Goal: Task Accomplishment & Management: Complete application form

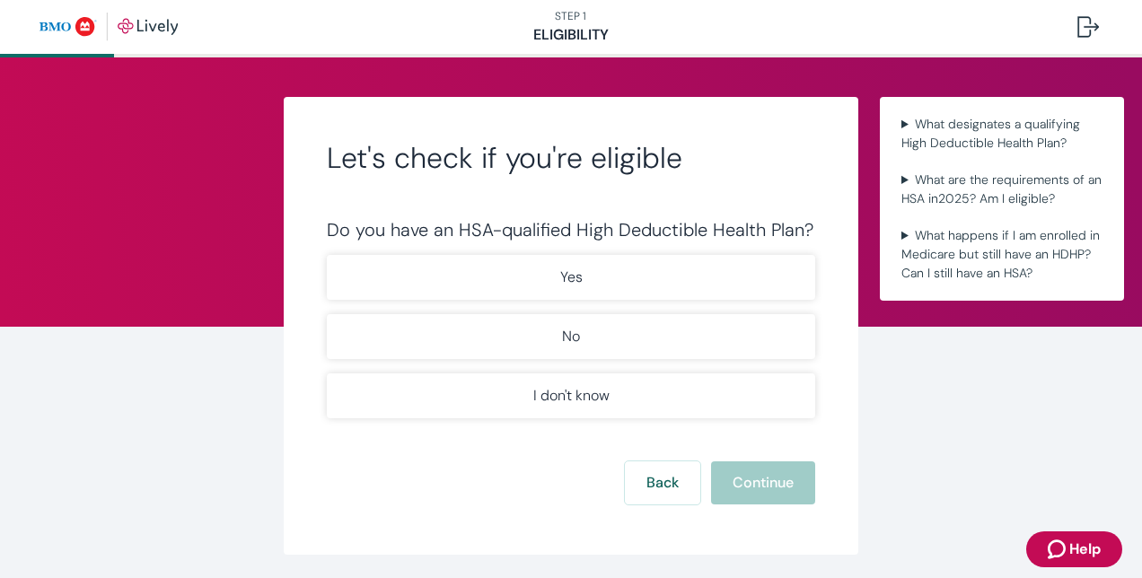
click at [560, 278] on p "Yes" at bounding box center [571, 278] width 22 height 22
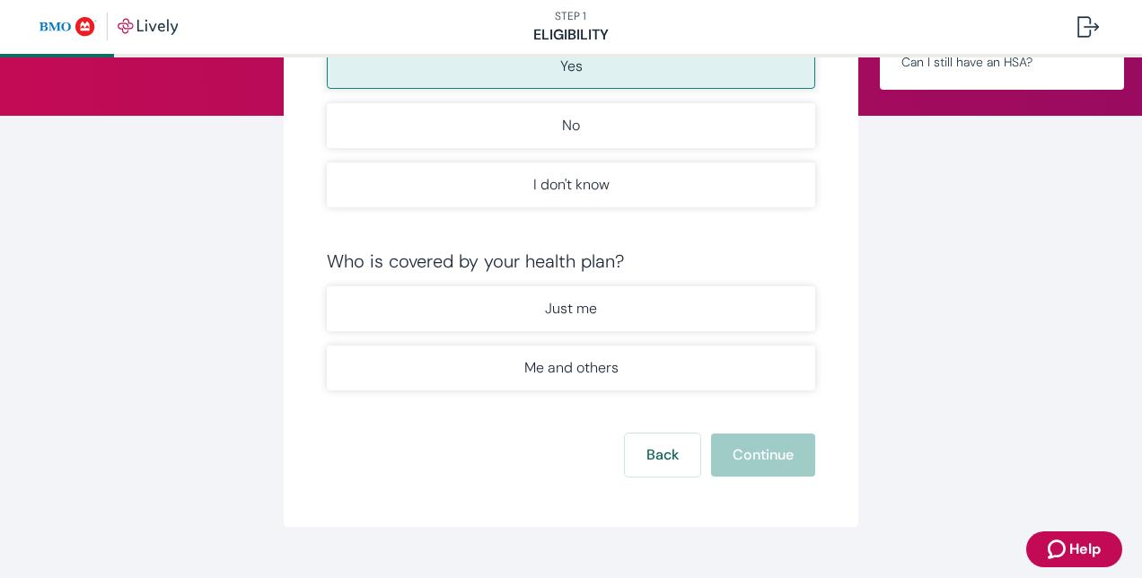
scroll to position [212, 0]
click at [555, 309] on p "Just me" at bounding box center [571, 308] width 52 height 22
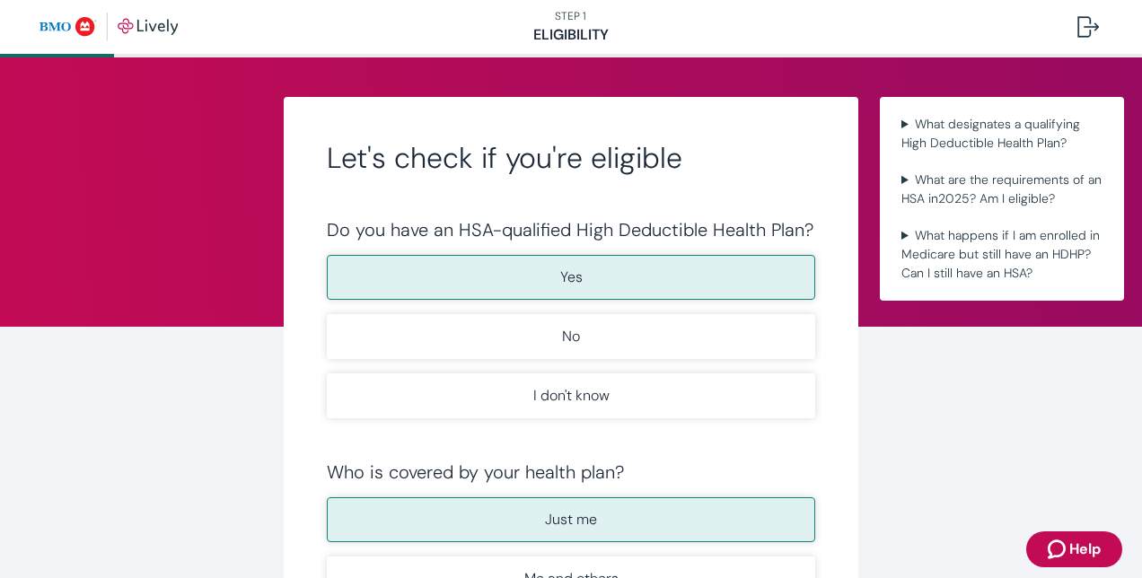
scroll to position [425, 0]
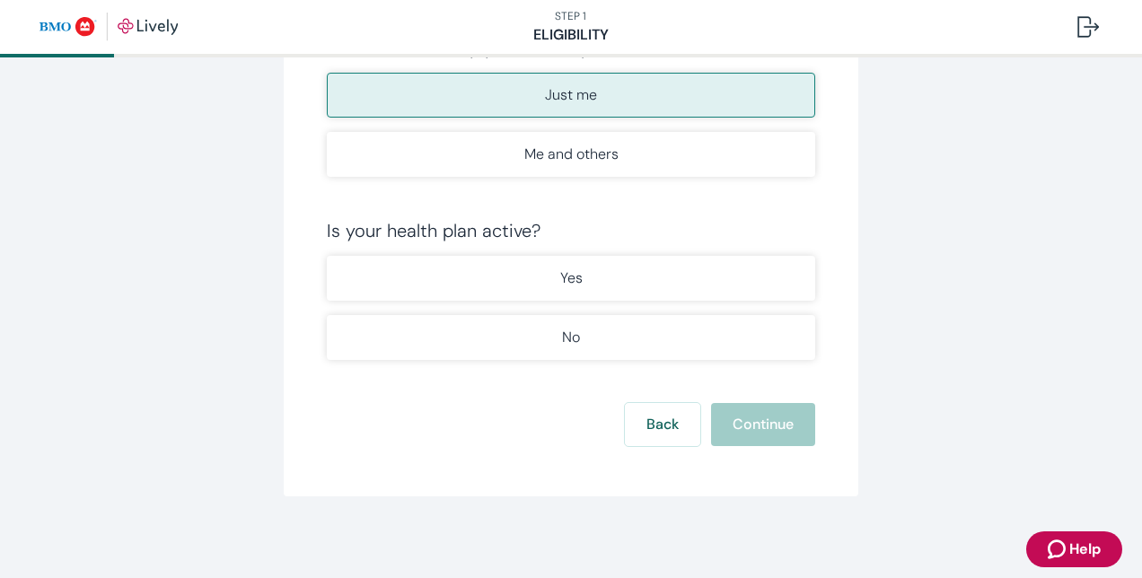
click at [574, 366] on form "Do you have an HSA-qualified High Deductible Health Plan? Yes No I don't know W…" at bounding box center [571, 120] width 489 height 652
click at [548, 337] on button "No" at bounding box center [571, 337] width 489 height 45
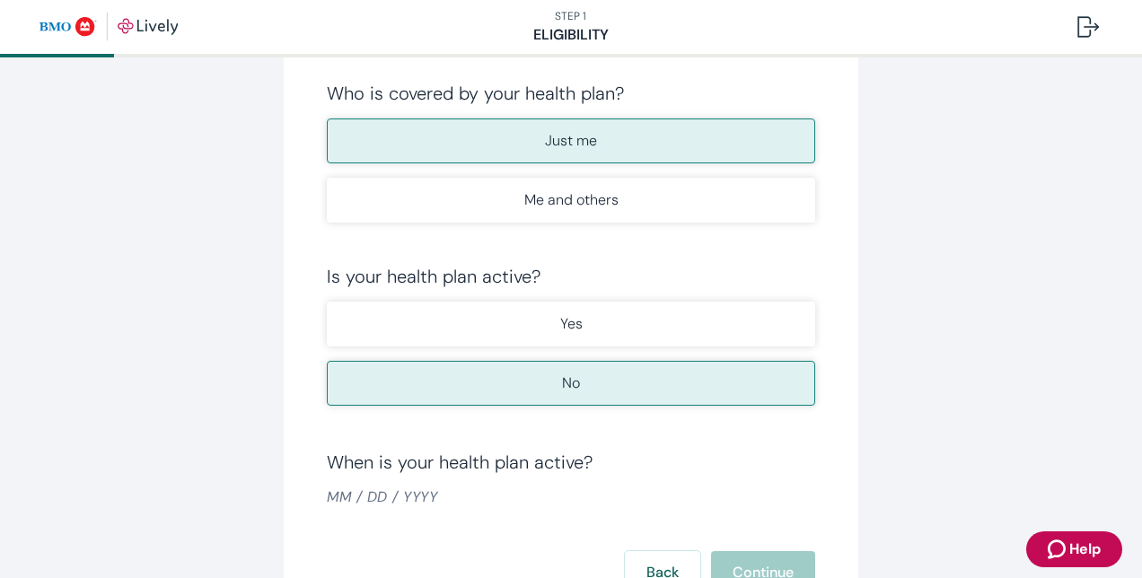
scroll to position [380, 0]
click at [542, 325] on button "Yes" at bounding box center [571, 323] width 489 height 45
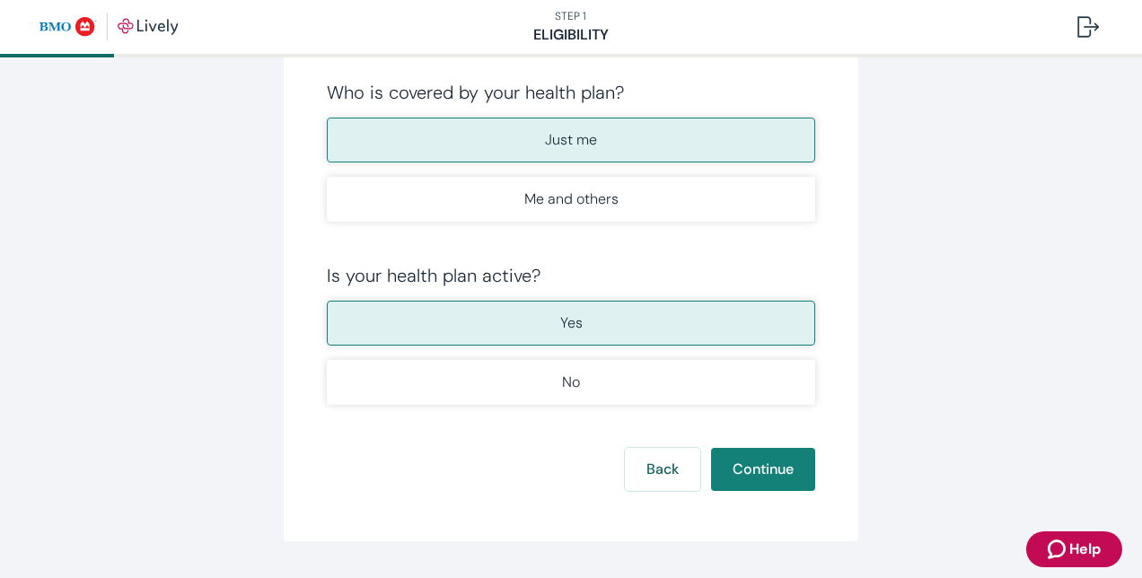
scroll to position [425, 0]
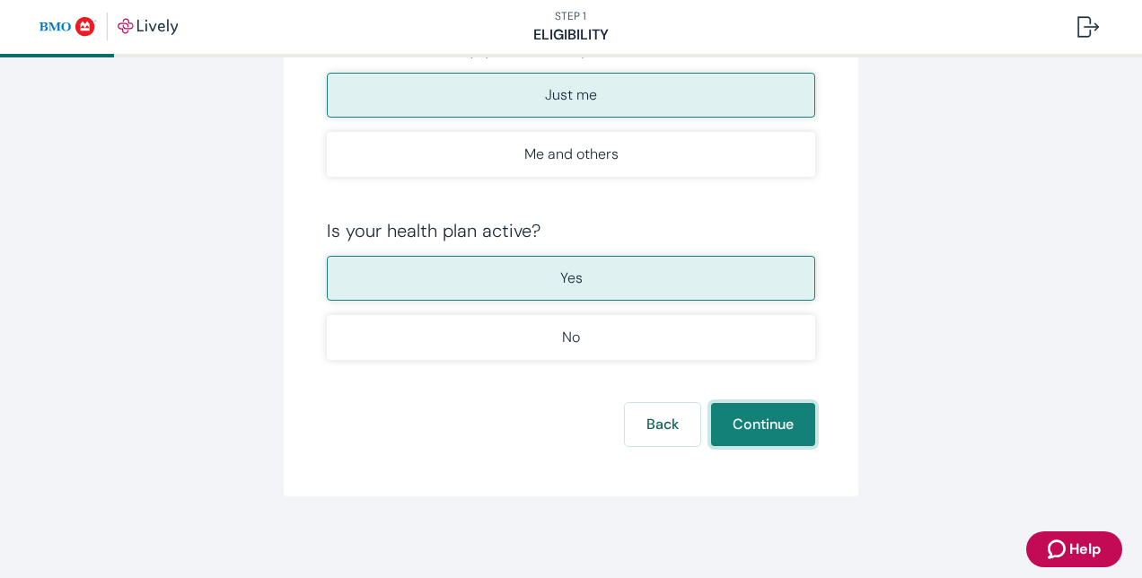
click at [762, 433] on button "Continue" at bounding box center [763, 424] width 104 height 43
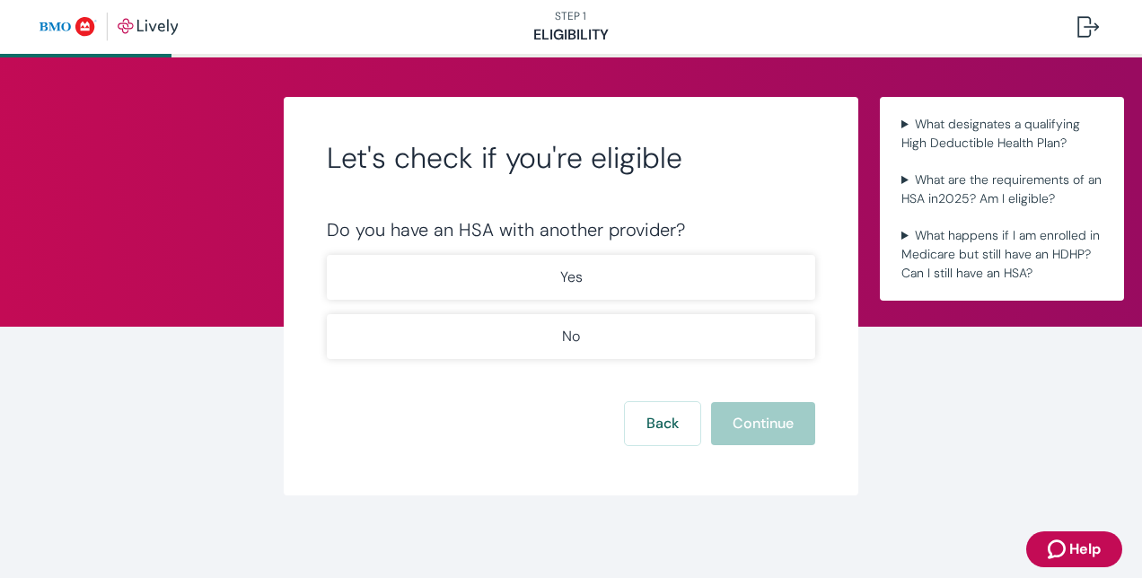
click at [596, 341] on button "No" at bounding box center [571, 336] width 489 height 45
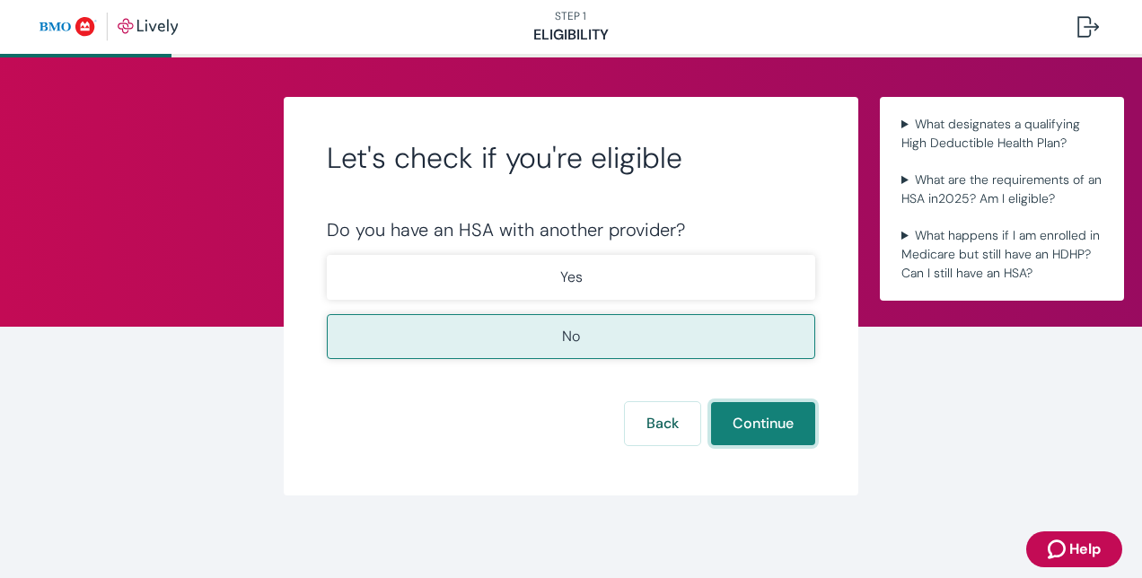
click at [748, 427] on button "Continue" at bounding box center [763, 423] width 104 height 43
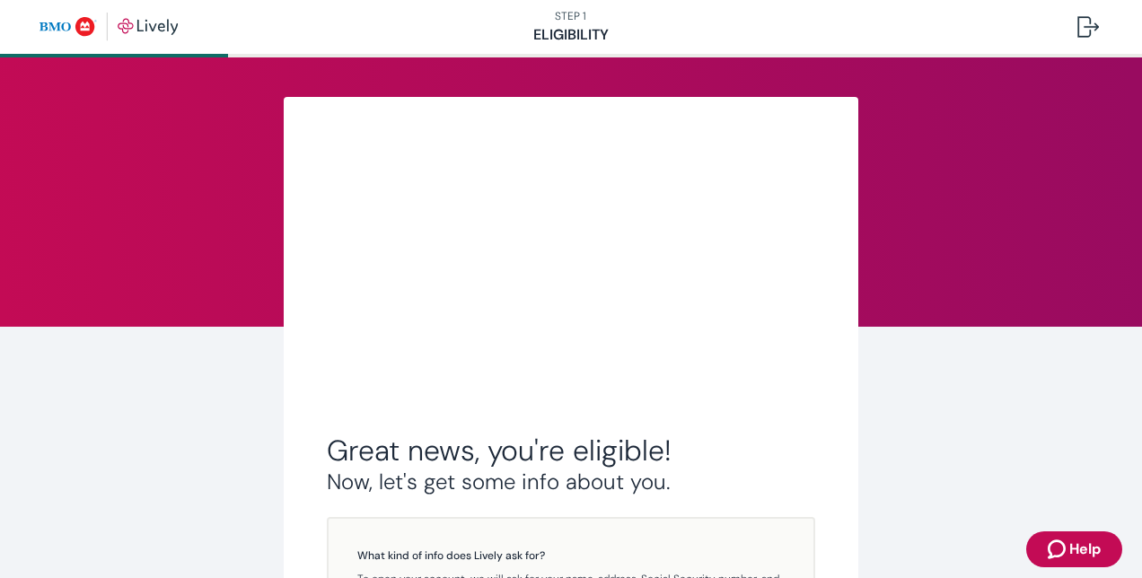
scroll to position [381, 0]
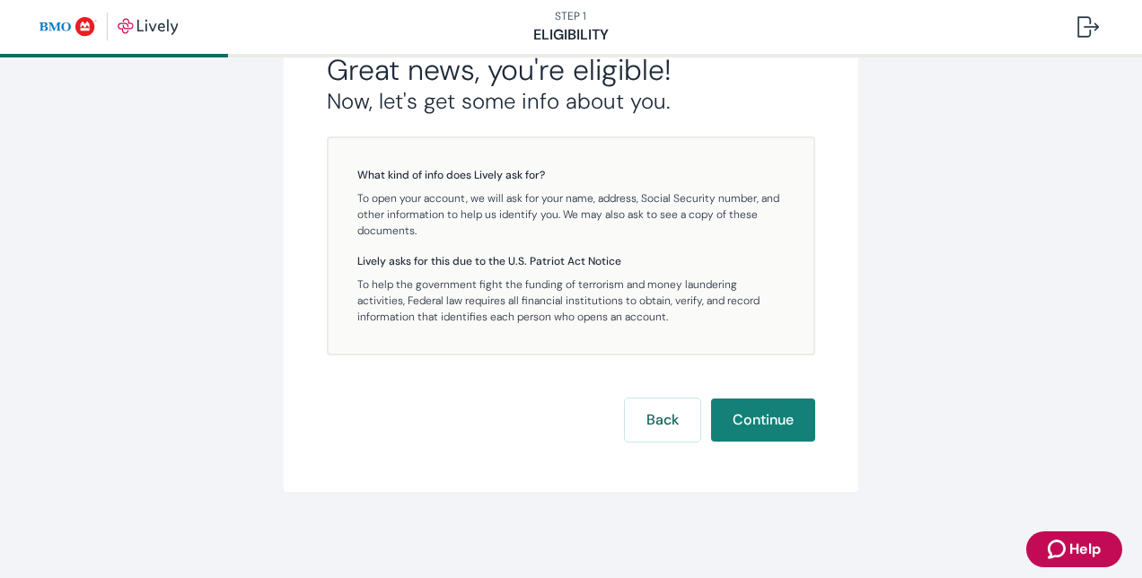
click at [758, 436] on button "Continue" at bounding box center [763, 420] width 104 height 43
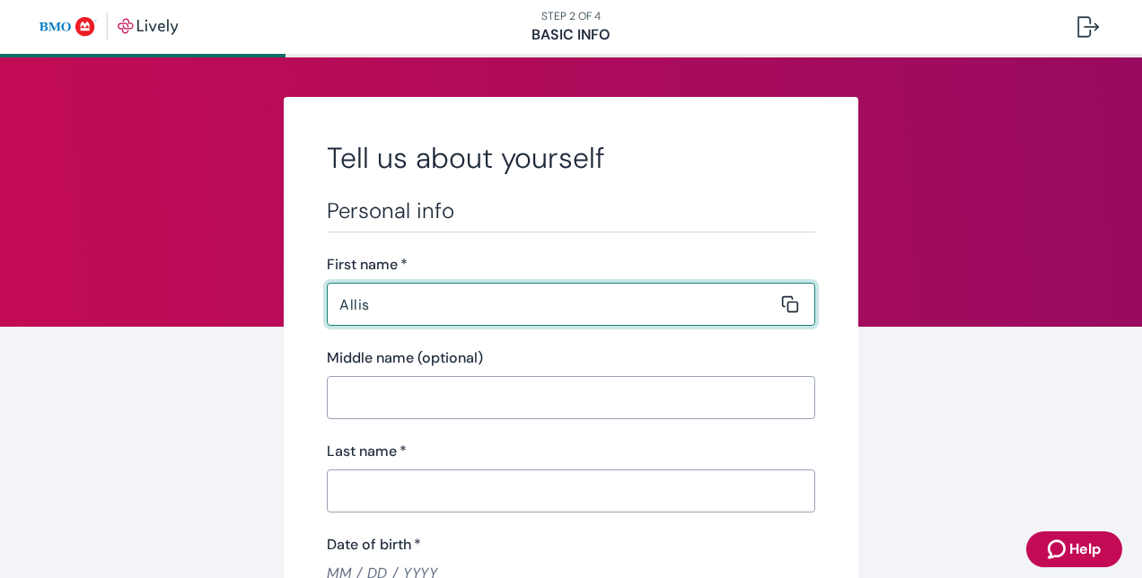
type input "[PERSON_NAME]"
type input "[PHONE_NUMBER]"
type input "[STREET_ADDRESS]"
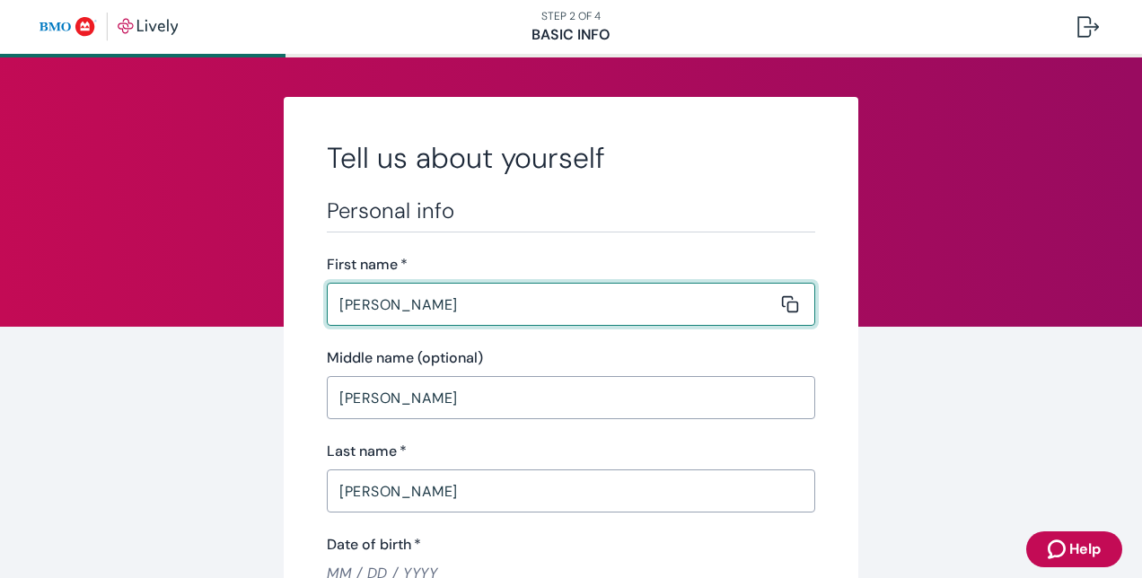
type input "Festus"
type input "[US_STATE]"
type input "63028"
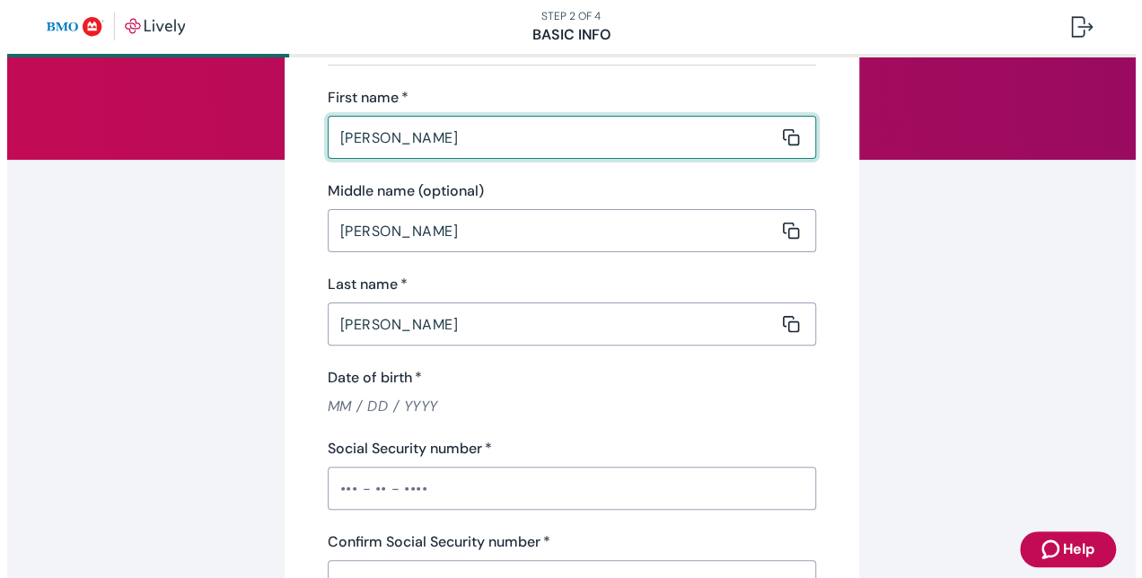
scroll to position [180, 0]
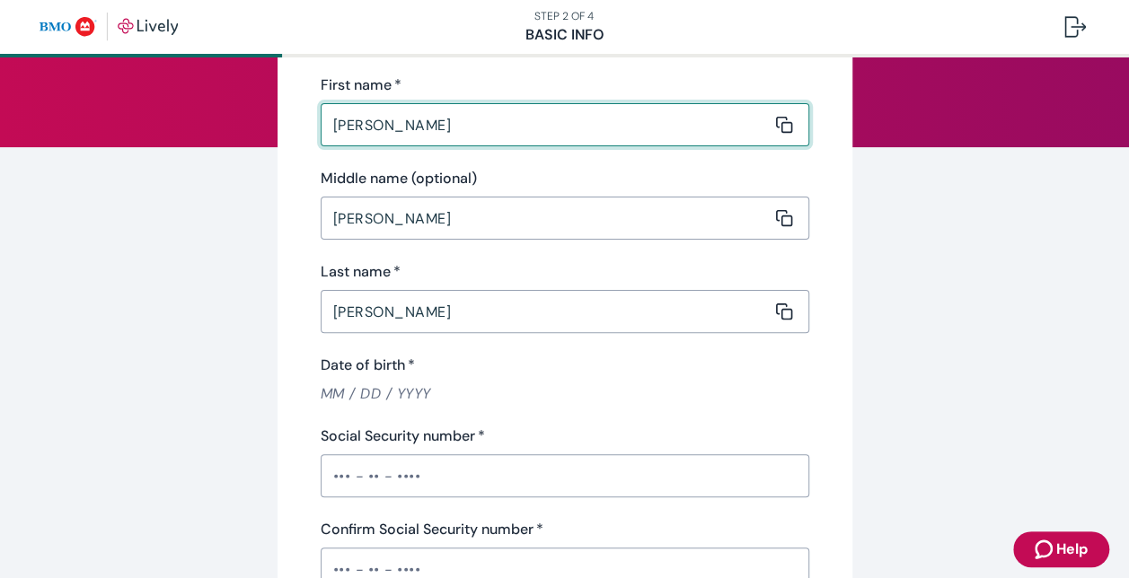
click at [384, 390] on input "Date of birth   *" at bounding box center [565, 393] width 489 height 21
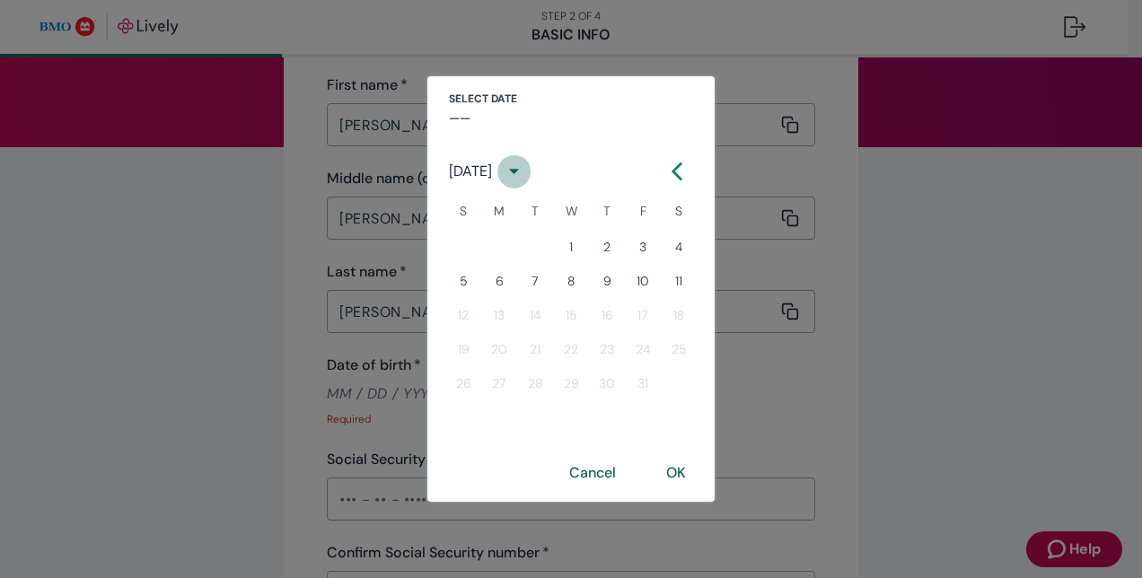
click at [531, 166] on button "calendar view is open, switch to year view" at bounding box center [514, 170] width 33 height 33
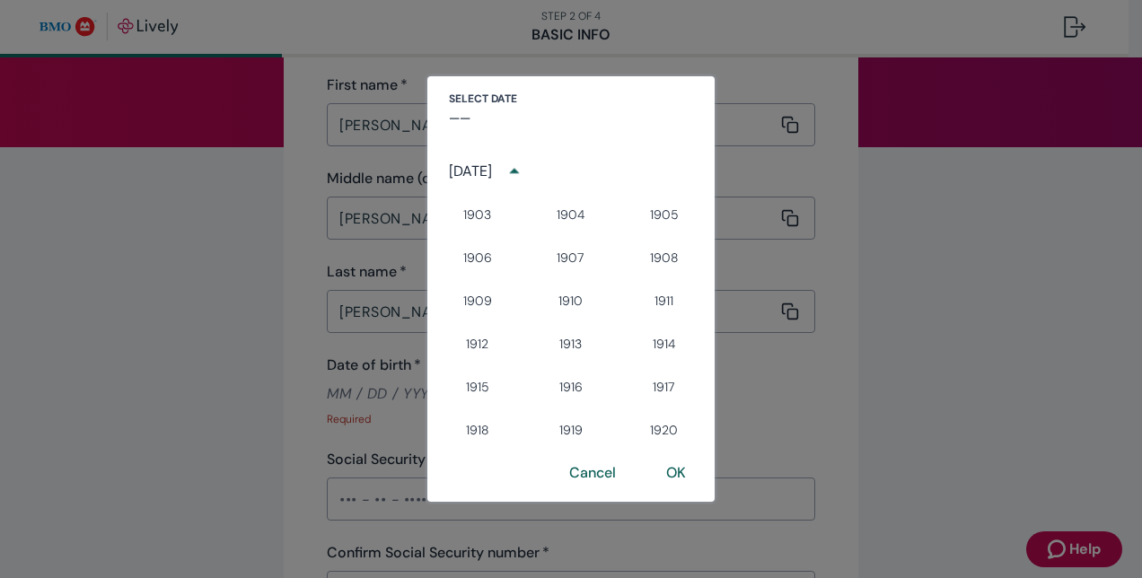
scroll to position [1257, 0]
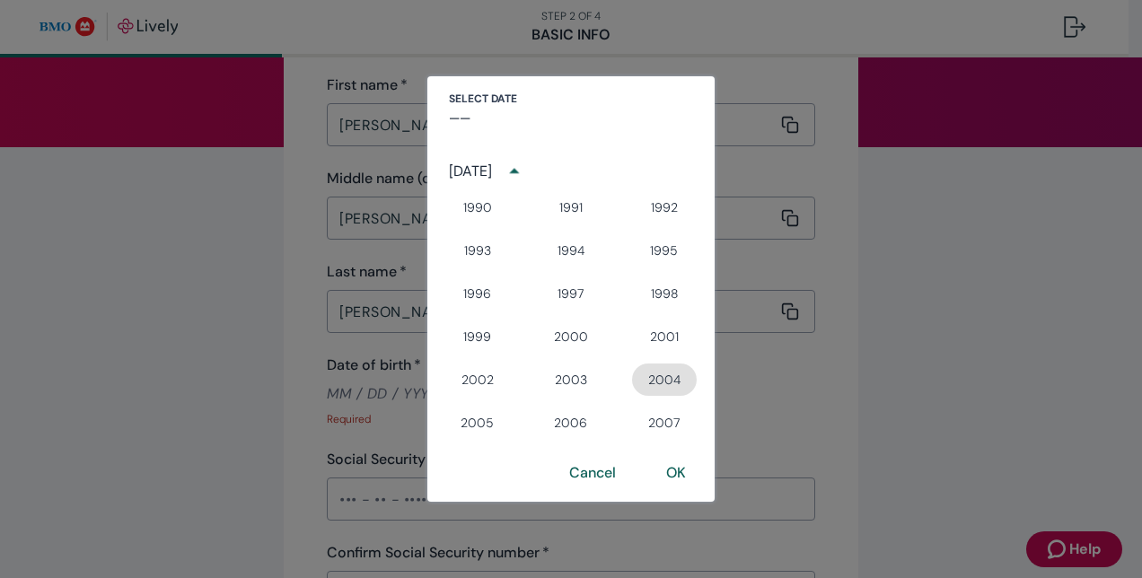
click at [650, 375] on button "2004" at bounding box center [664, 380] width 65 height 32
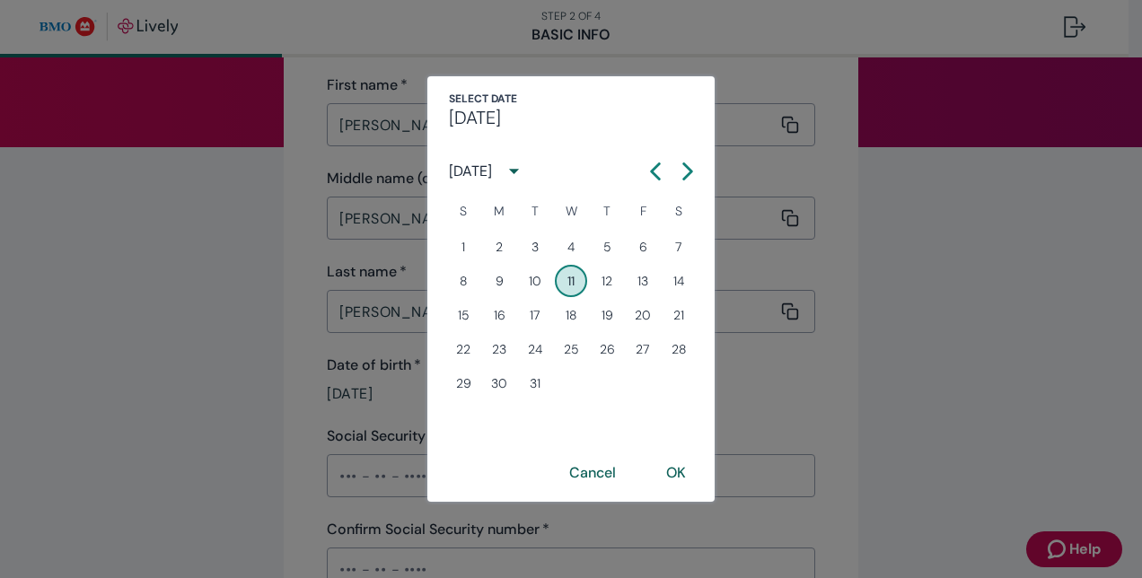
click at [483, 163] on div "[DATE]" at bounding box center [470, 172] width 43 height 22
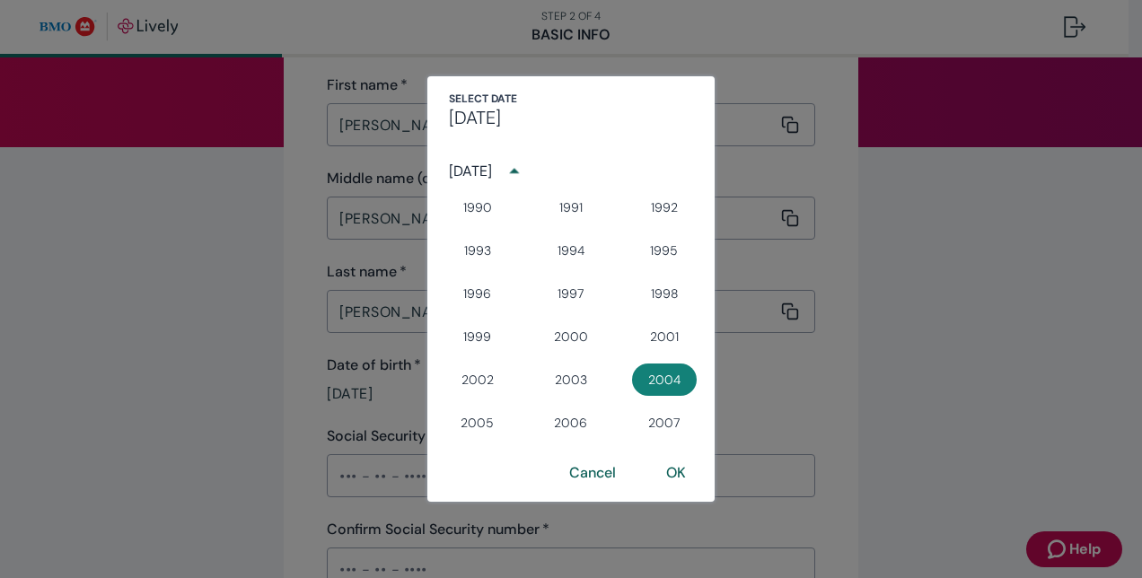
click at [484, 168] on div "[DATE]" at bounding box center [470, 172] width 43 height 22
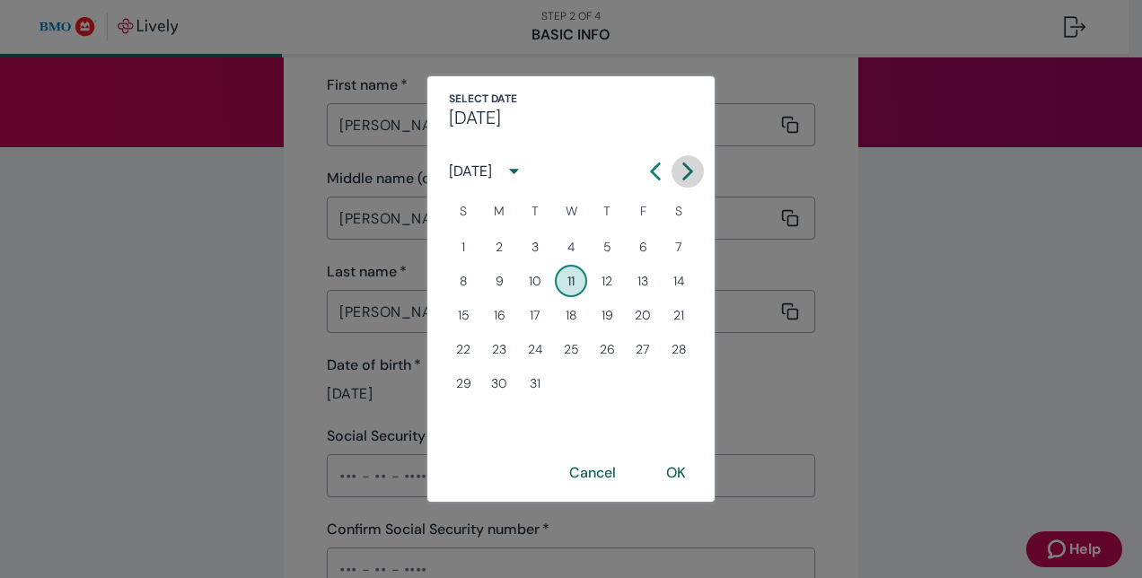
click at [678, 170] on button "Next month" at bounding box center [688, 171] width 32 height 32
click at [654, 384] on button "29" at bounding box center [643, 383] width 32 height 32
type input "[DATE]"
click at [677, 469] on button "OK" at bounding box center [676, 473] width 63 height 43
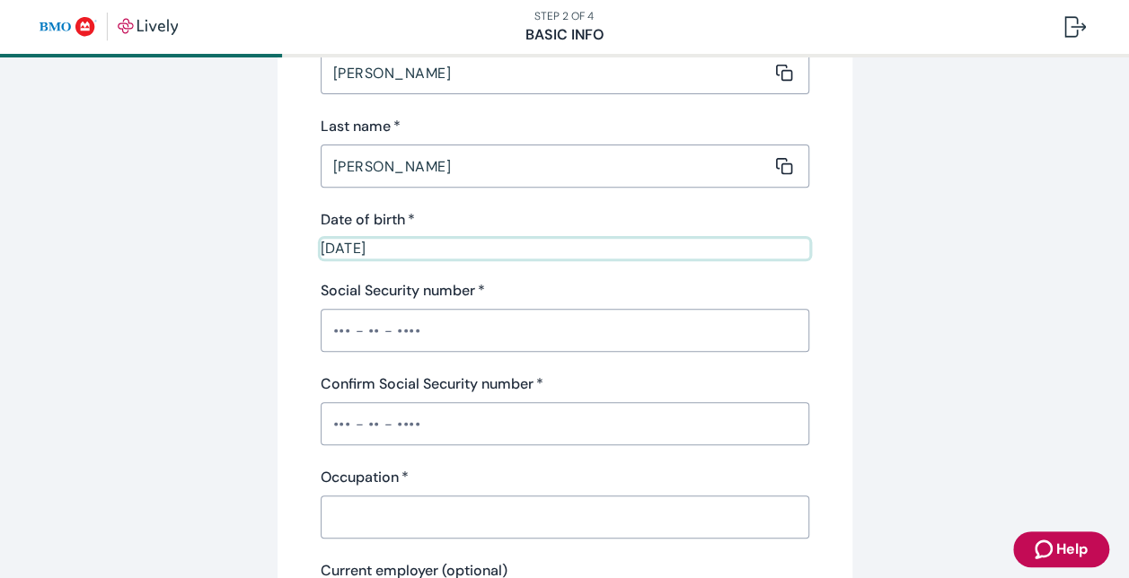
scroll to position [331, 0]
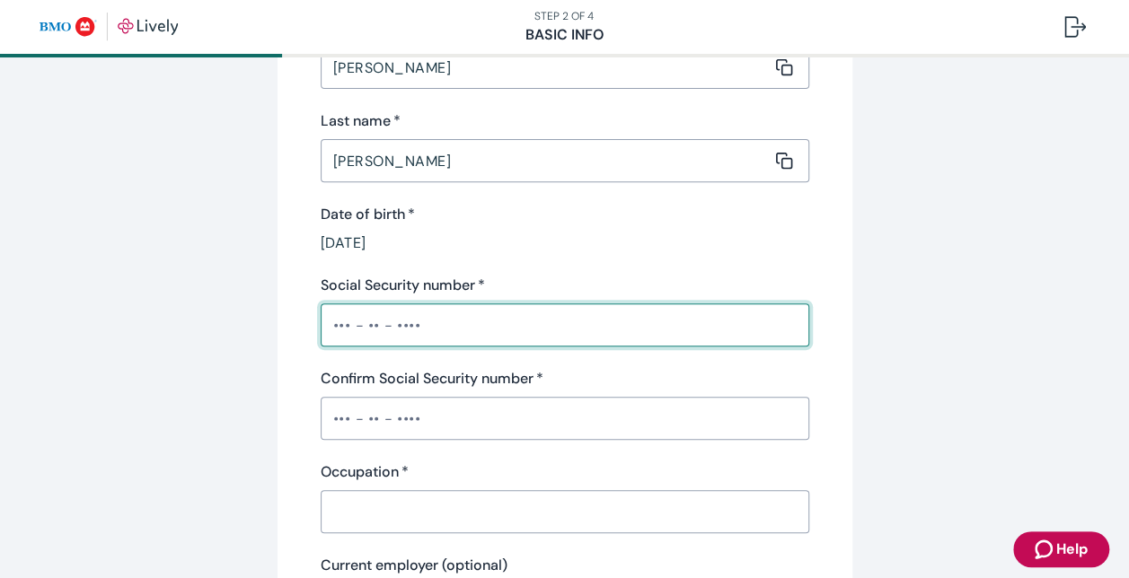
click at [438, 329] on input "Social Security number   *" at bounding box center [565, 325] width 489 height 36
type input "•••-••-1155"
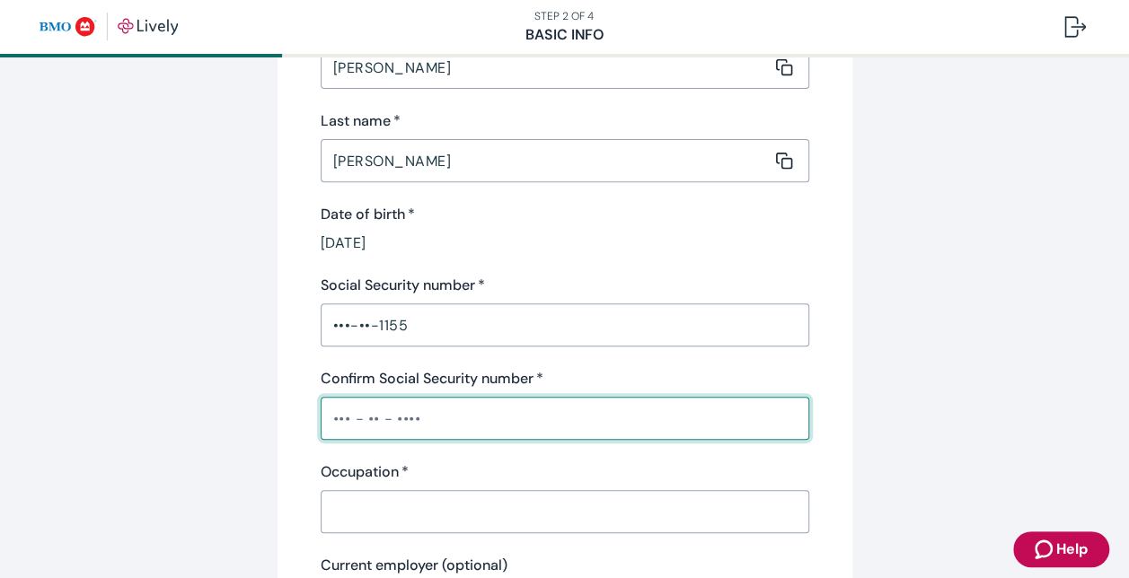
click at [409, 409] on input "Confirm Social Security number   *" at bounding box center [565, 419] width 489 height 36
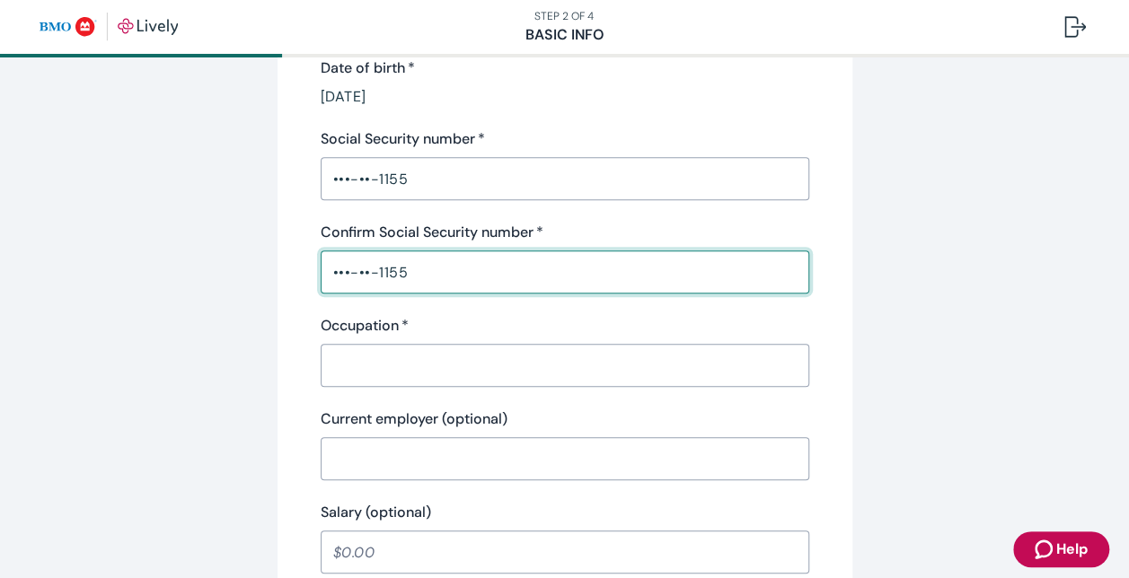
scroll to position [512, 0]
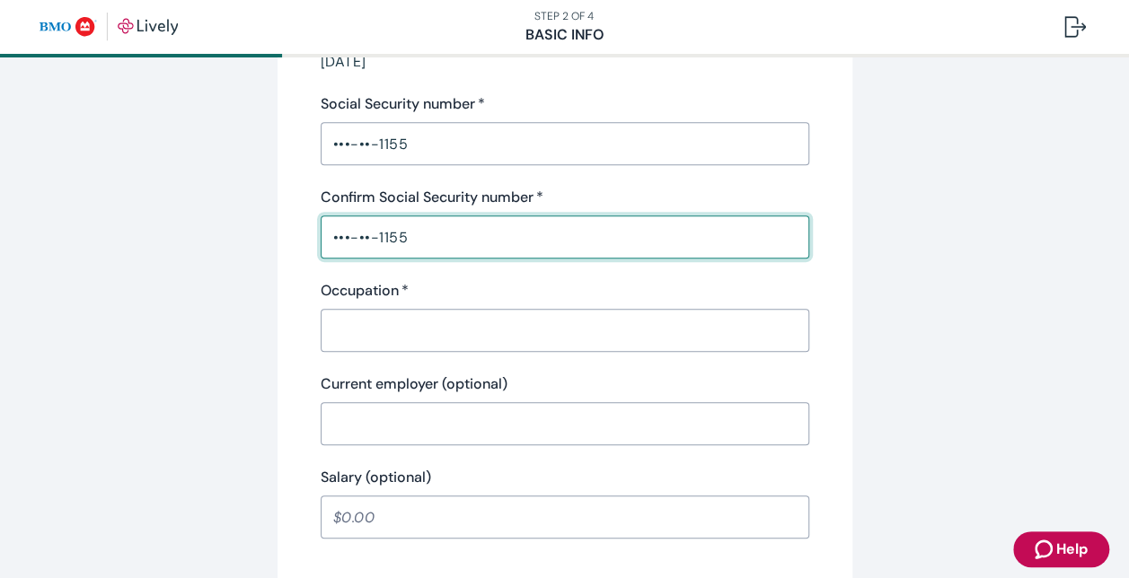
type input "•••-••-1155"
click at [419, 339] on input "Occupation   *" at bounding box center [559, 331] width 476 height 36
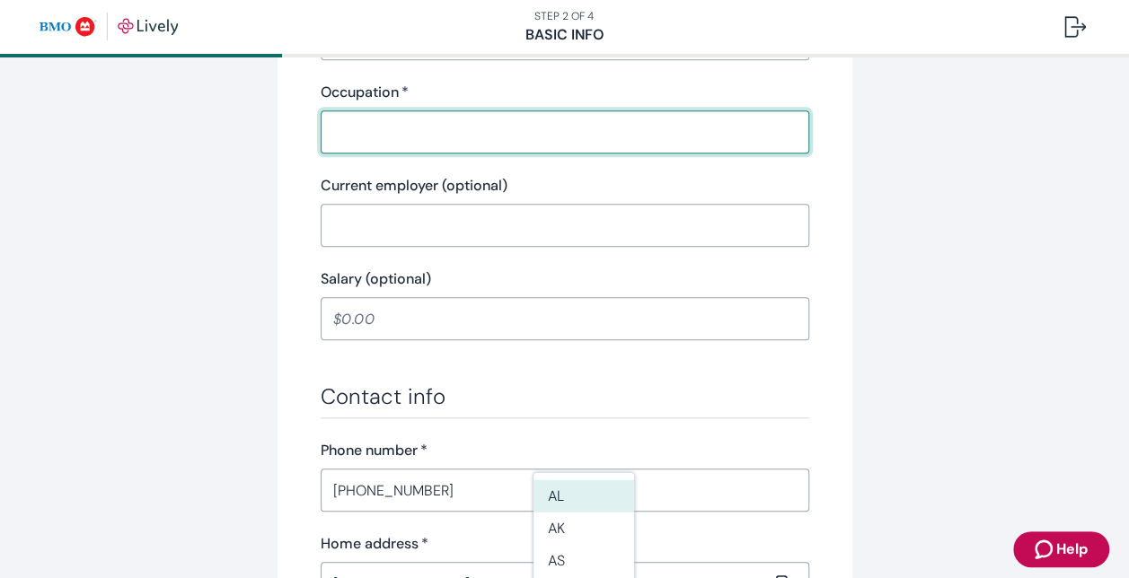
scroll to position [709, 0]
type input "Paraprofessional"
click at [190, 314] on div "Tell us about yourself Personal info First name   * [PERSON_NAME] ​ Middle name…" at bounding box center [565, 213] width 862 height 1653
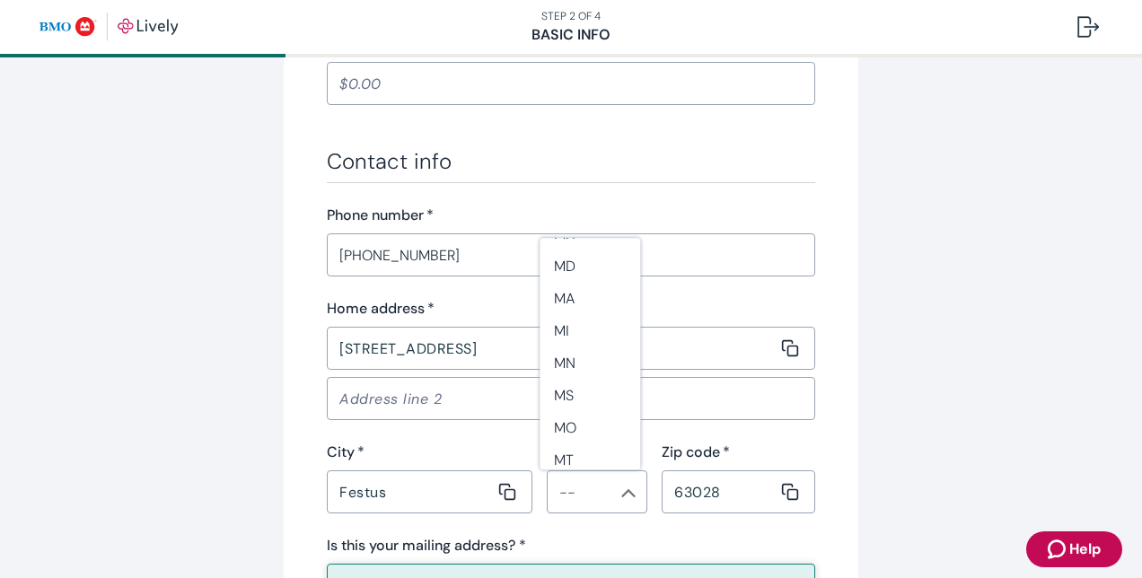
scroll to position [781, 0]
click at [588, 411] on li "MO" at bounding box center [590, 418] width 101 height 32
type input "MO"
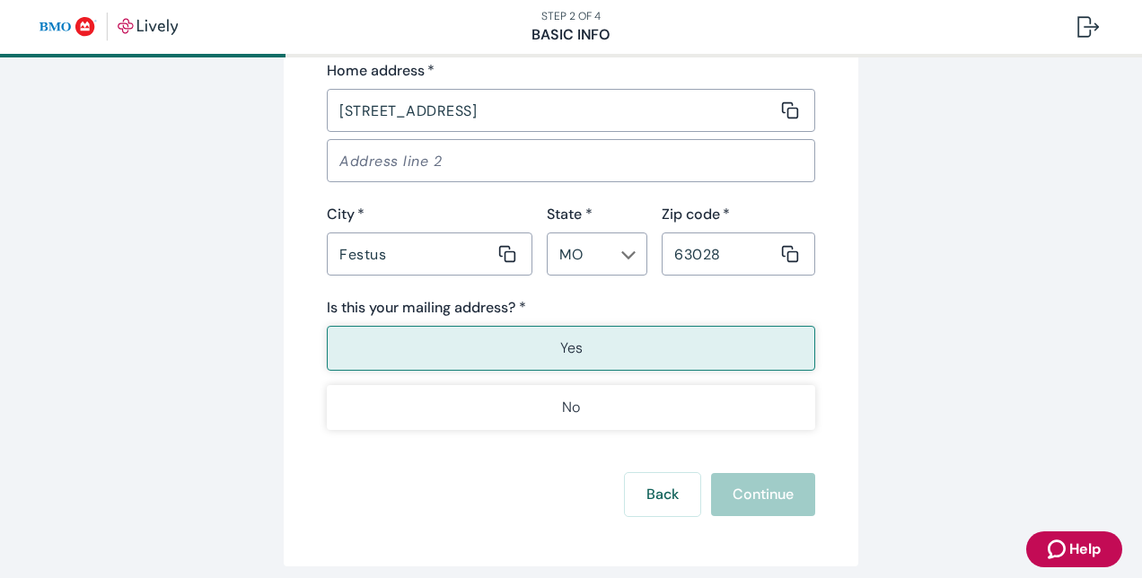
scroll to position [1194, 0]
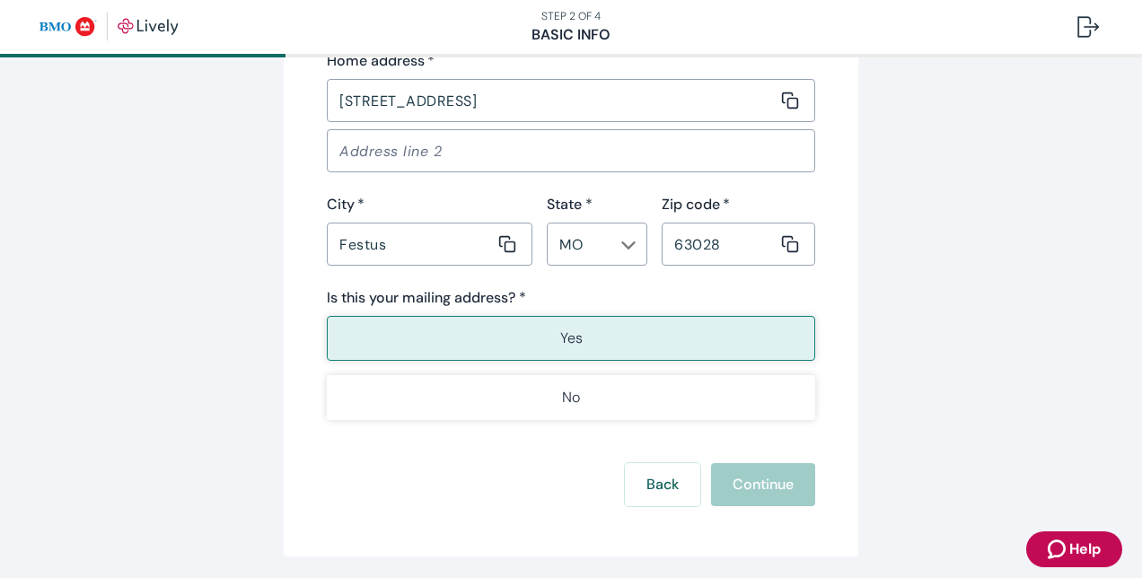
click at [426, 313] on div "Is this your mailing address? * Yes No" at bounding box center [571, 353] width 489 height 133
click at [427, 338] on button "Yes" at bounding box center [571, 338] width 489 height 45
click at [771, 485] on div "Back Continue" at bounding box center [571, 484] width 489 height 43
click at [718, 324] on button "Yes" at bounding box center [571, 338] width 489 height 45
click at [614, 397] on button "No" at bounding box center [571, 397] width 489 height 45
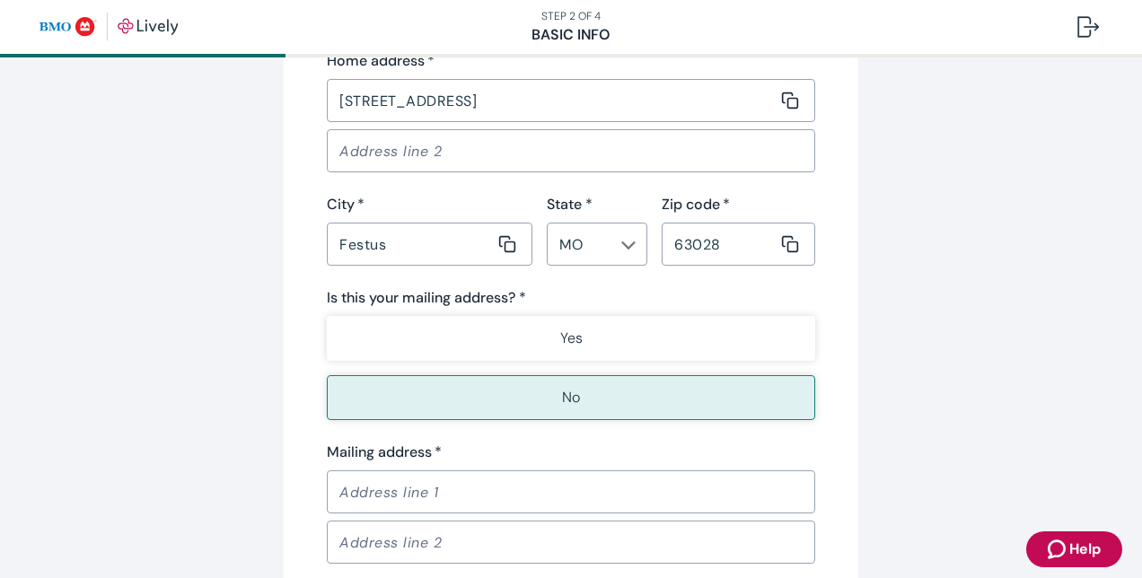
click at [579, 323] on button "Yes" at bounding box center [571, 338] width 489 height 45
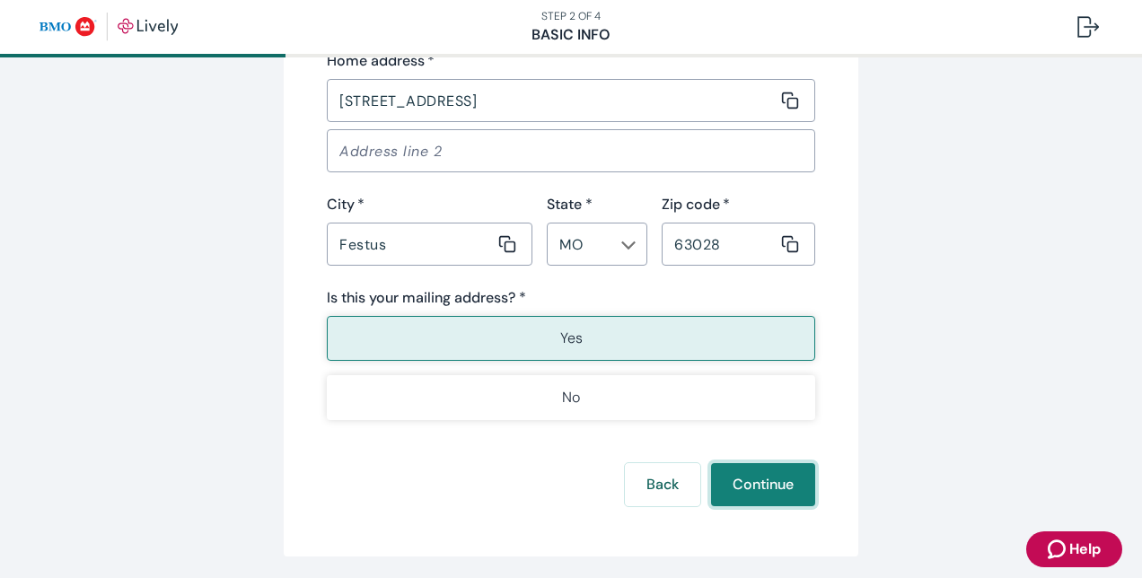
click at [758, 483] on button "Continue" at bounding box center [763, 484] width 104 height 43
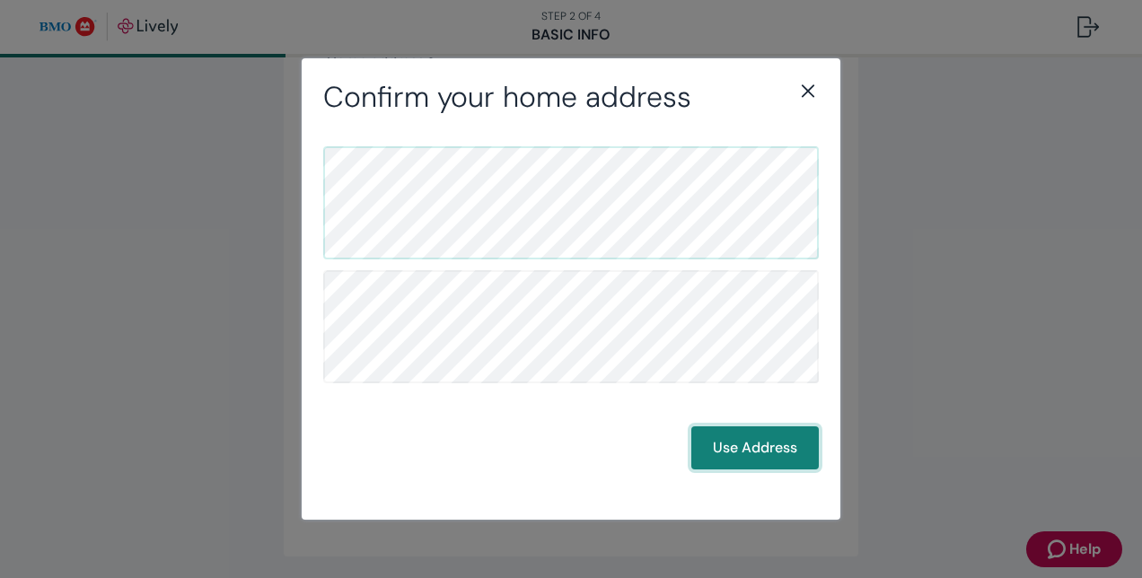
click at [772, 435] on button "Use Address" at bounding box center [756, 448] width 128 height 43
click at [777, 442] on button "Use Address" at bounding box center [756, 448] width 128 height 43
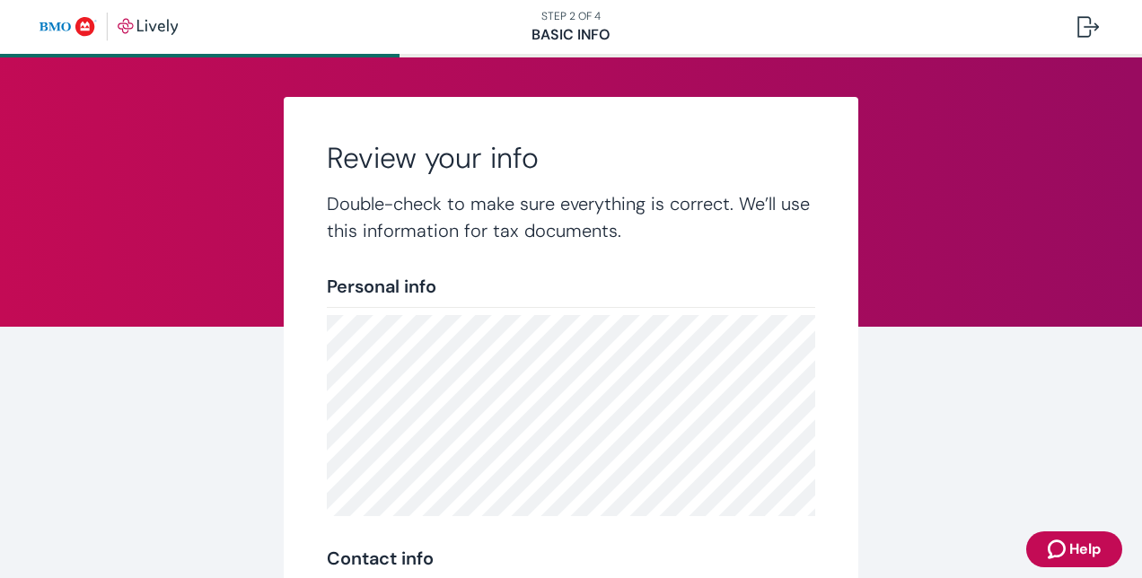
scroll to position [440, 0]
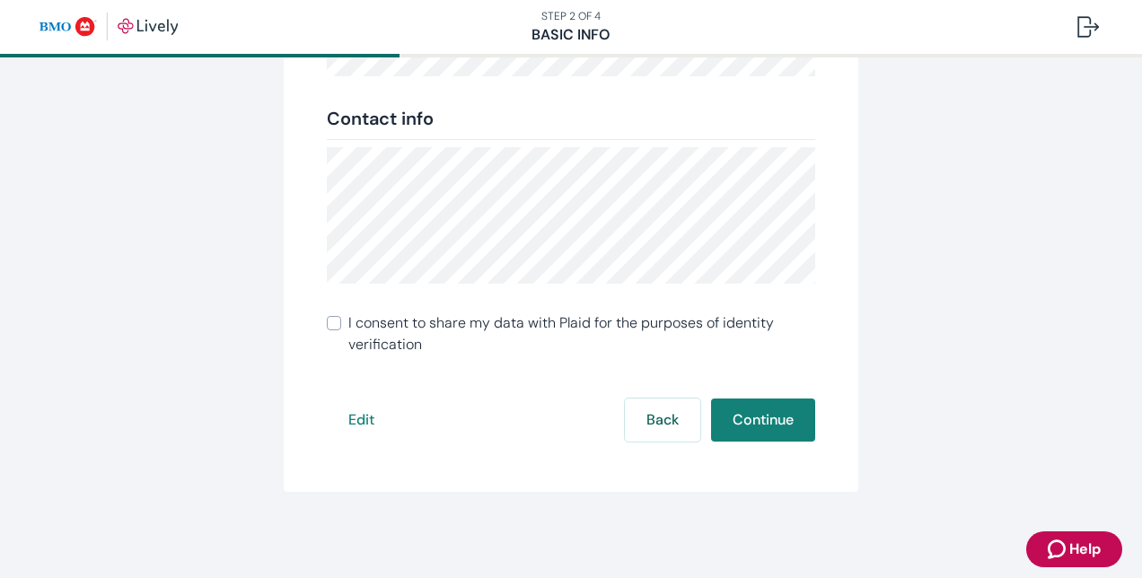
click at [560, 318] on span "I consent to share my data with Plaid for the purposes of identity verification" at bounding box center [581, 334] width 467 height 43
click at [341, 318] on input "I consent to share my data with Plaid for the purposes of identity verification" at bounding box center [334, 323] width 14 height 14
checkbox input "true"
click at [738, 414] on button "Continue" at bounding box center [763, 420] width 104 height 43
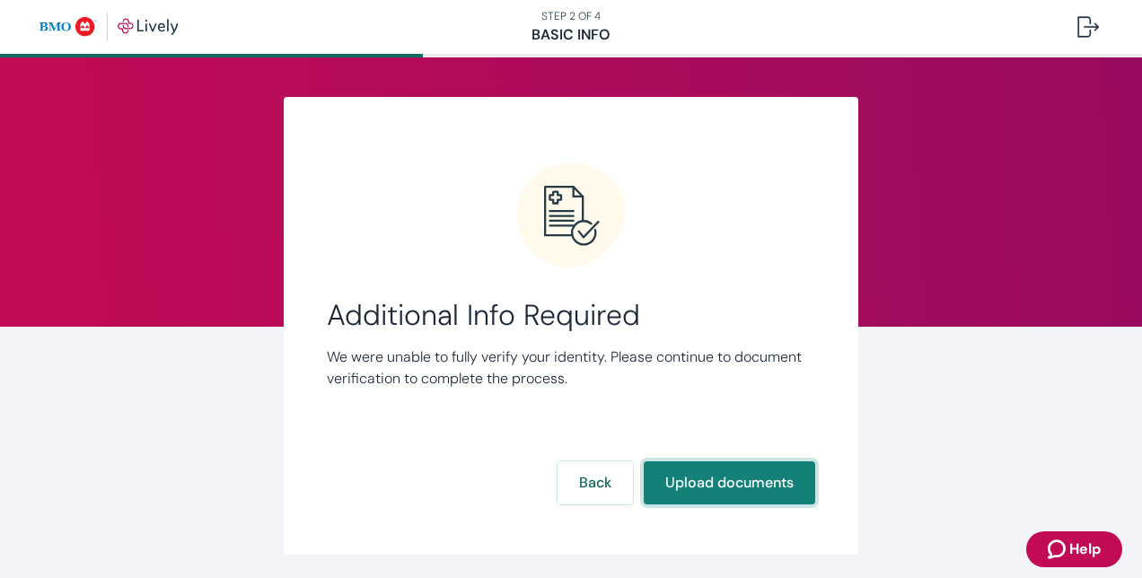
click at [704, 476] on button "Upload documents" at bounding box center [730, 483] width 172 height 43
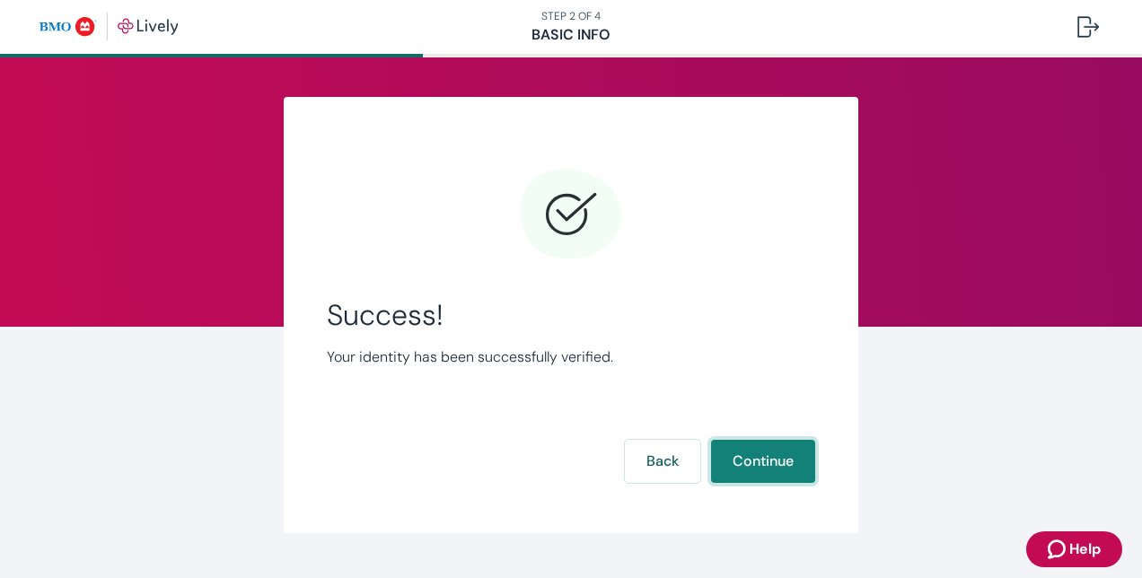
click at [727, 462] on button "Continue" at bounding box center [763, 461] width 104 height 43
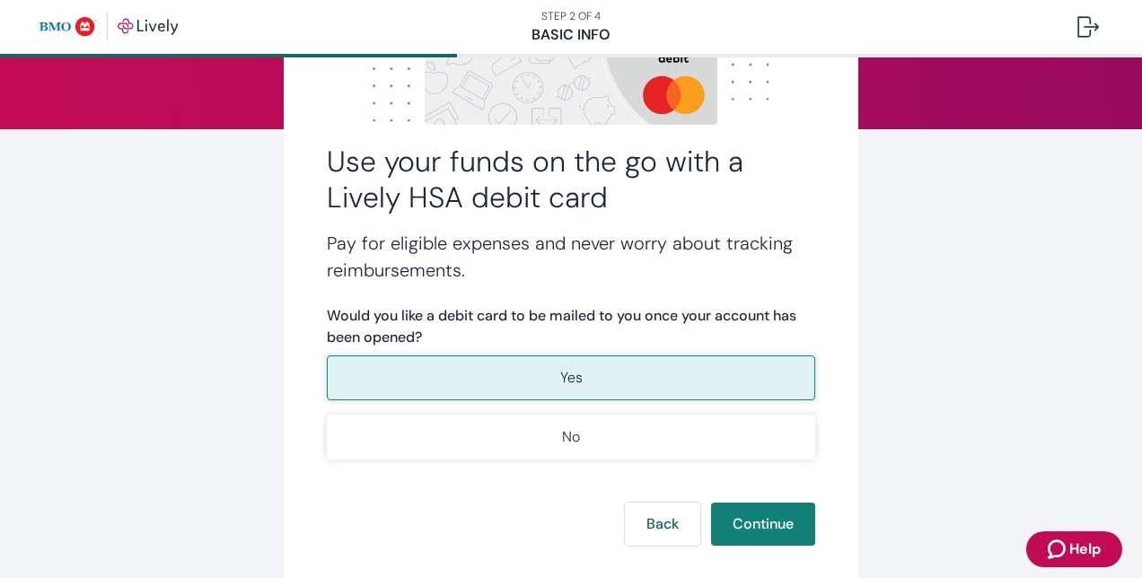
scroll to position [199, 0]
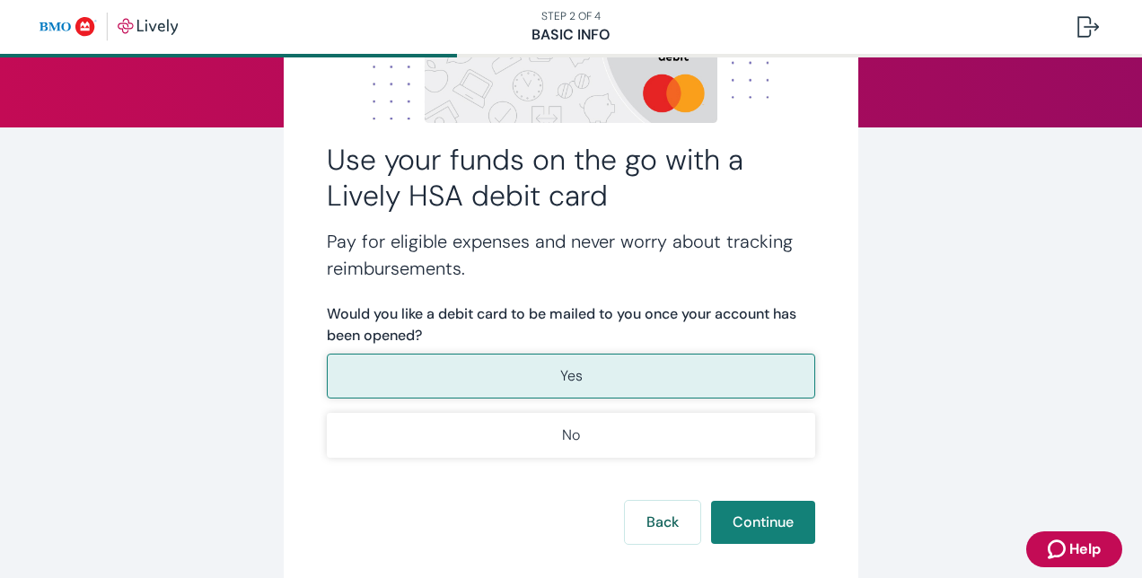
click at [680, 377] on button "Yes" at bounding box center [571, 376] width 489 height 45
click at [738, 366] on button "Yes" at bounding box center [571, 376] width 489 height 45
click at [762, 526] on button "Continue" at bounding box center [763, 522] width 104 height 43
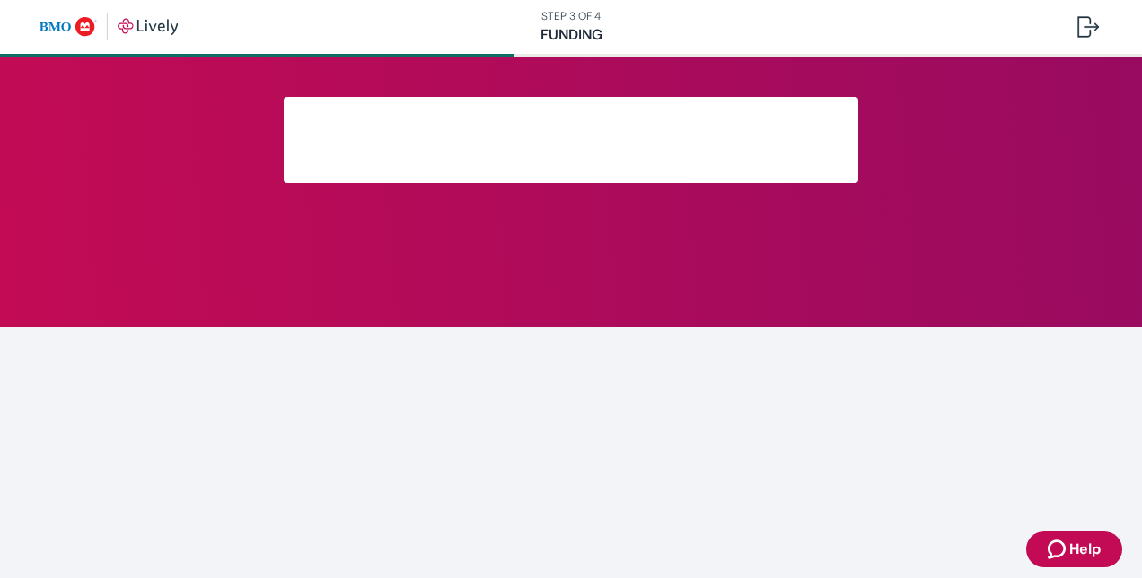
scroll to position [181, 0]
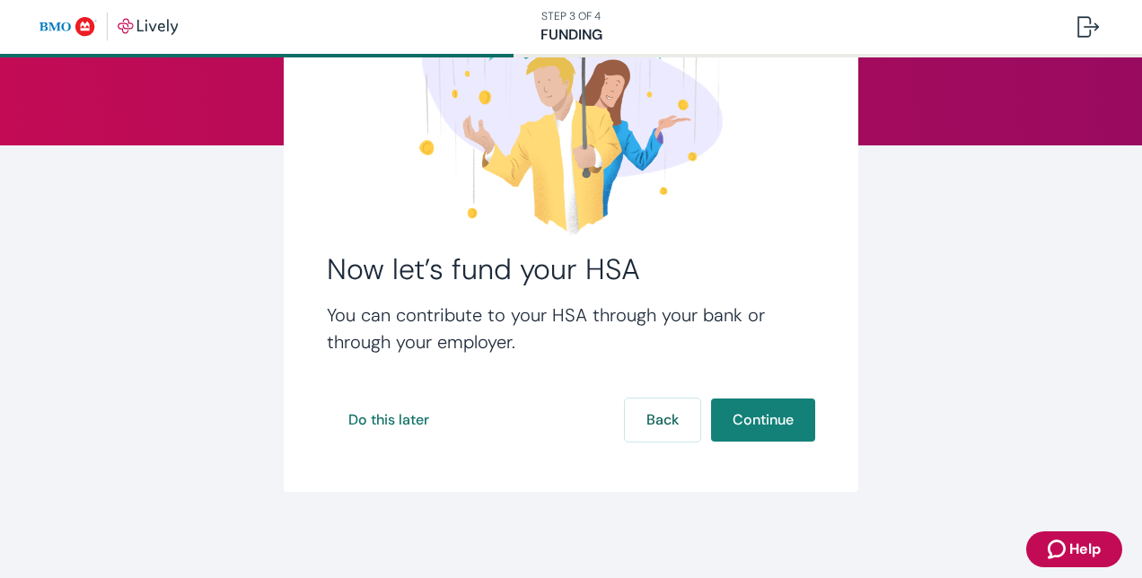
click at [757, 423] on button "Continue" at bounding box center [763, 420] width 104 height 43
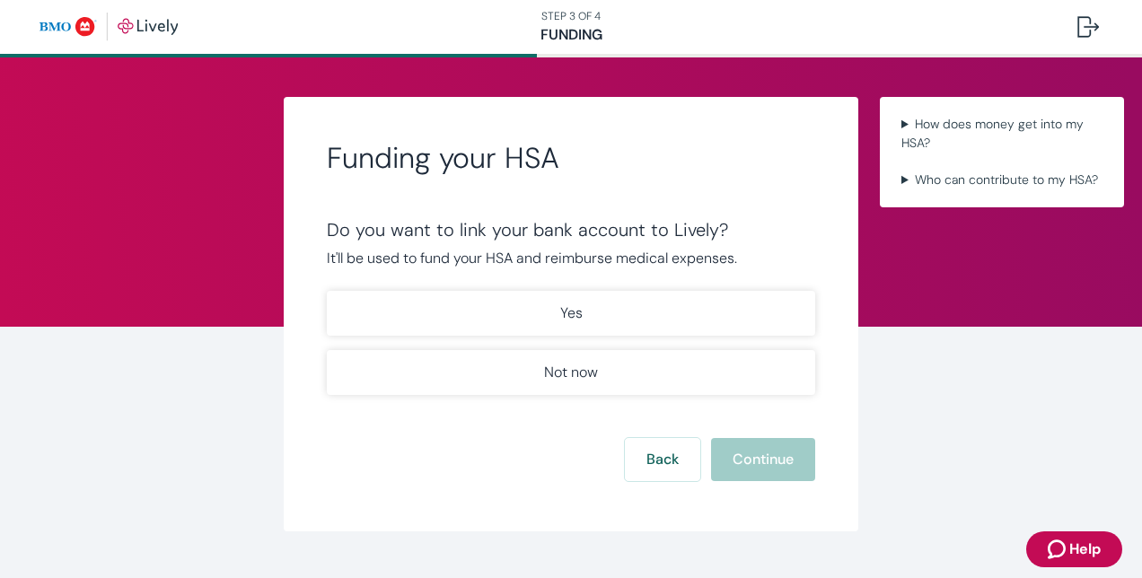
click at [672, 316] on button "Yes" at bounding box center [571, 313] width 489 height 45
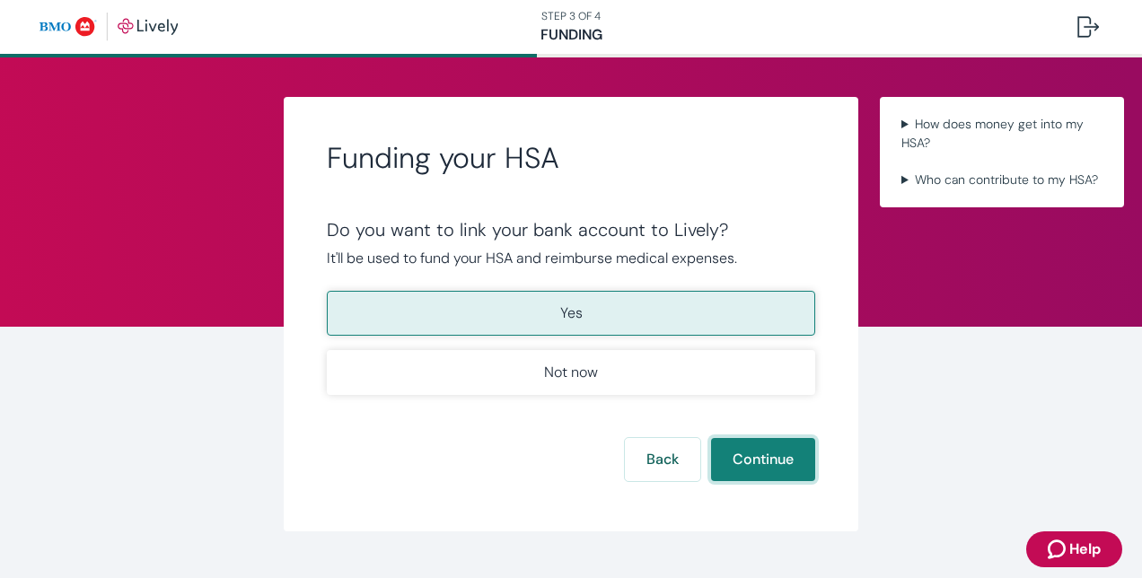
click at [761, 460] on button "Continue" at bounding box center [763, 459] width 104 height 43
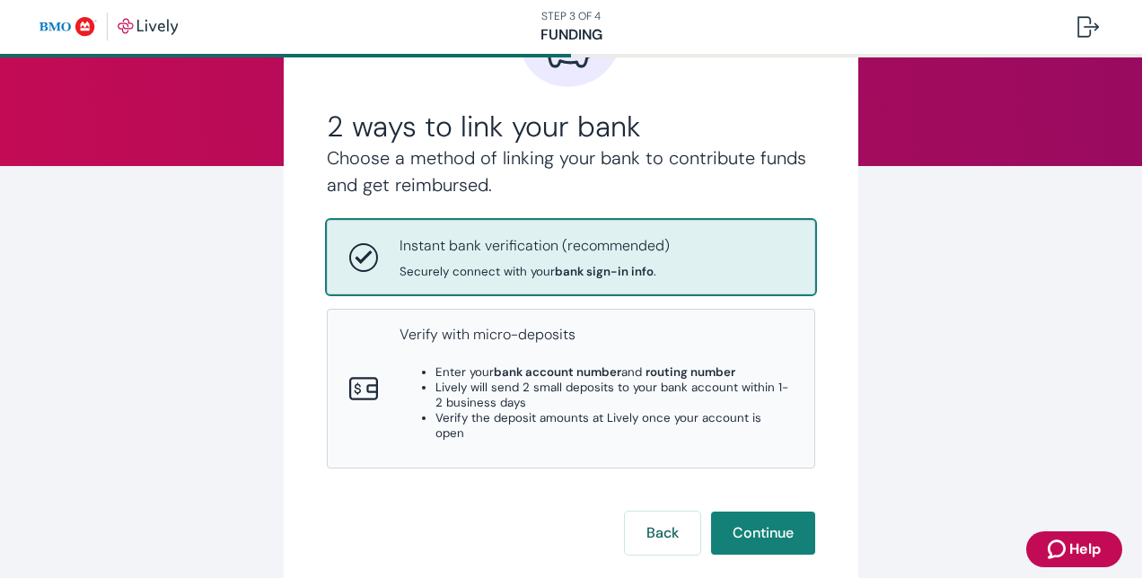
scroll to position [190, 0]
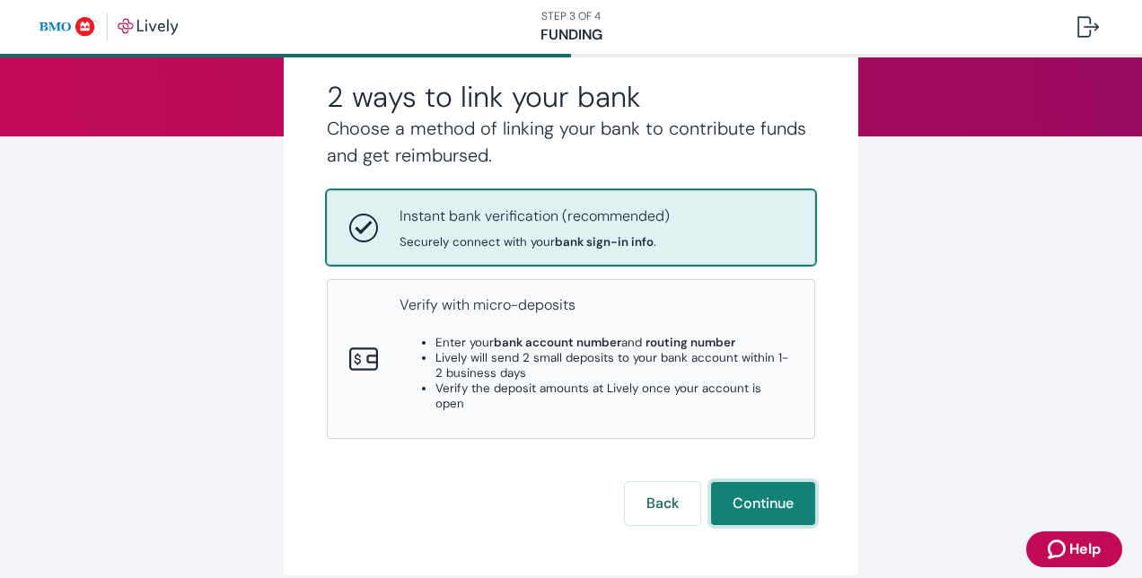
click at [765, 482] on button "Continue" at bounding box center [763, 503] width 104 height 43
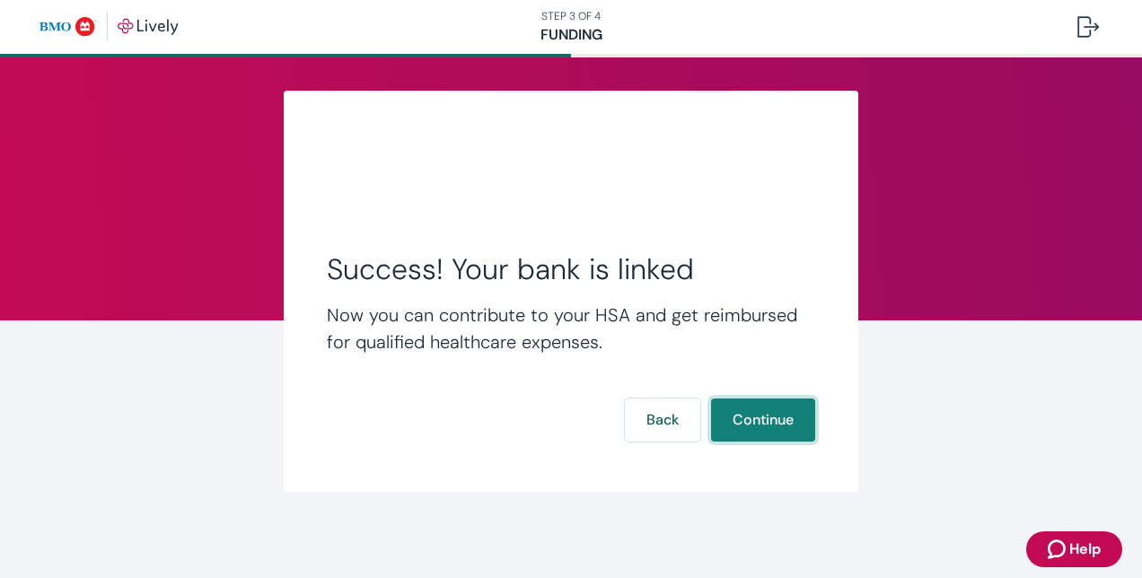
scroll to position [5, 0]
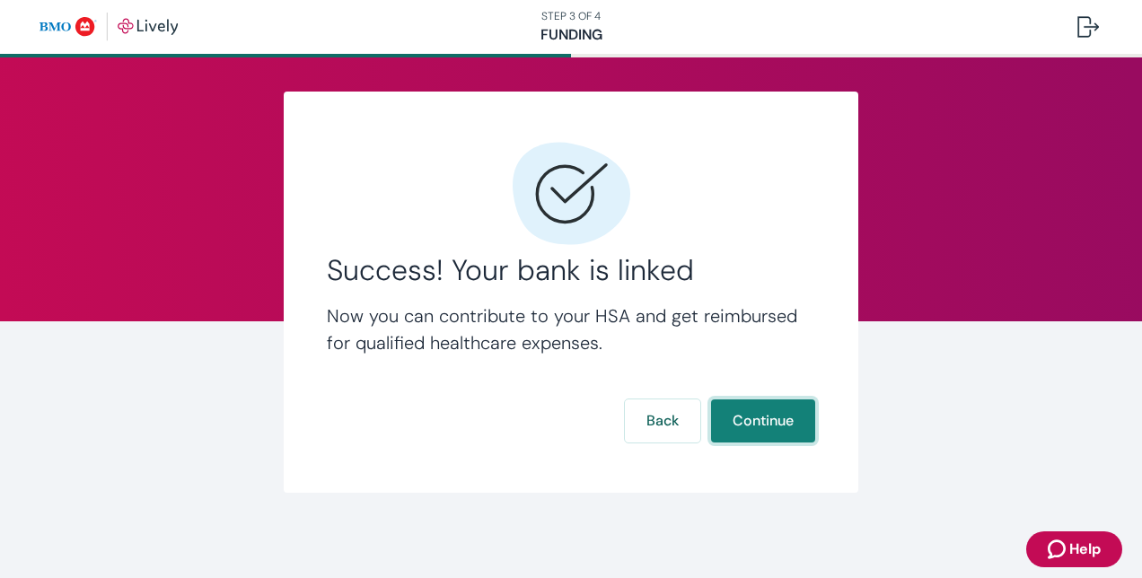
click at [767, 425] on button "Continue" at bounding box center [763, 421] width 104 height 43
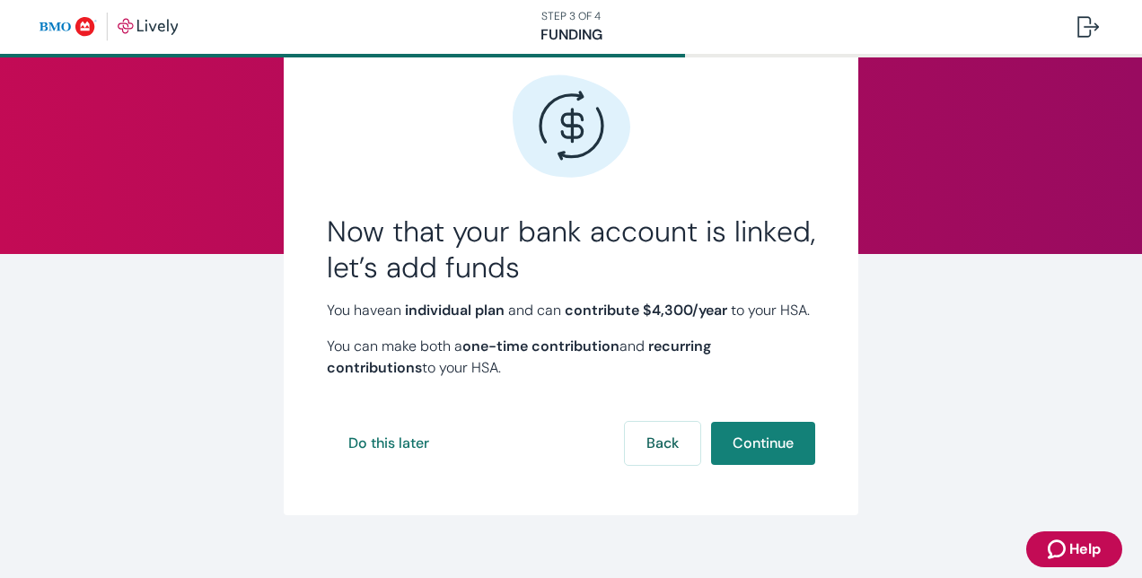
scroll to position [80, 0]
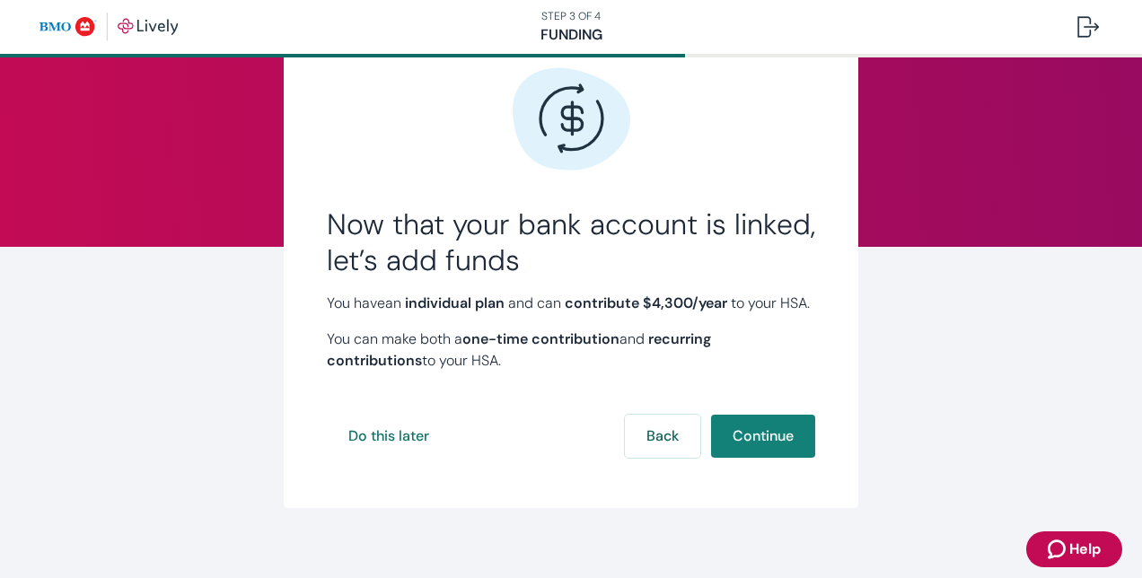
click at [771, 458] on button "Continue" at bounding box center [763, 436] width 104 height 43
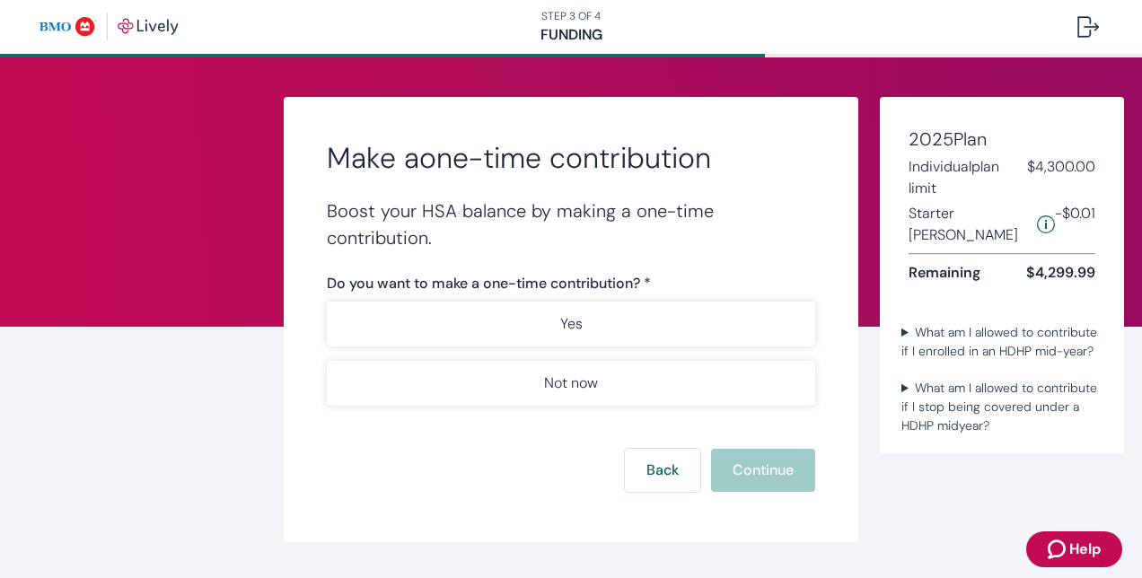
click at [676, 314] on button "Yes" at bounding box center [571, 324] width 489 height 45
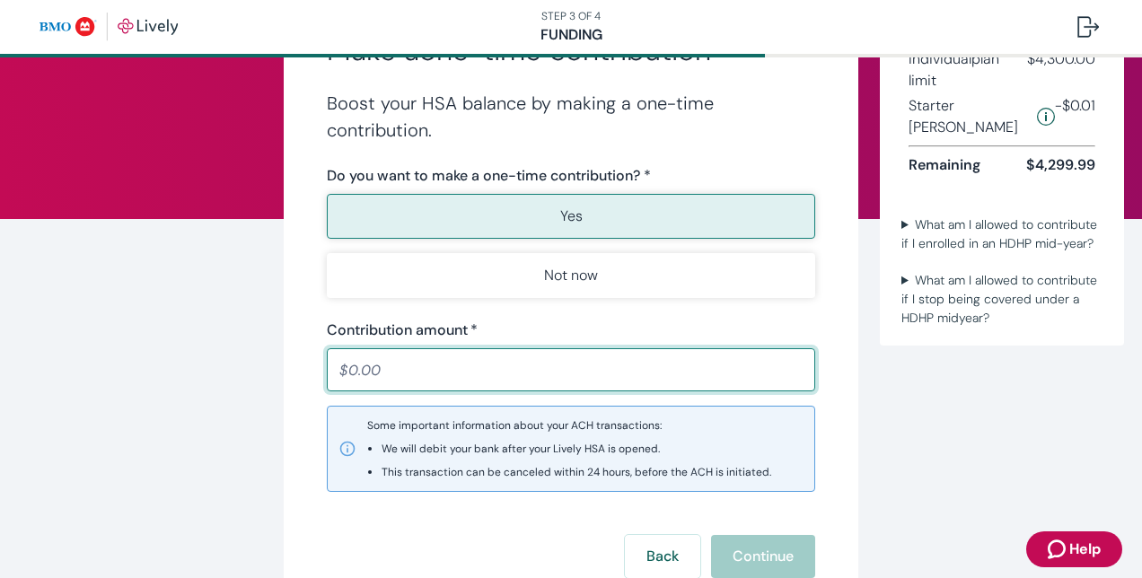
scroll to position [109, 0]
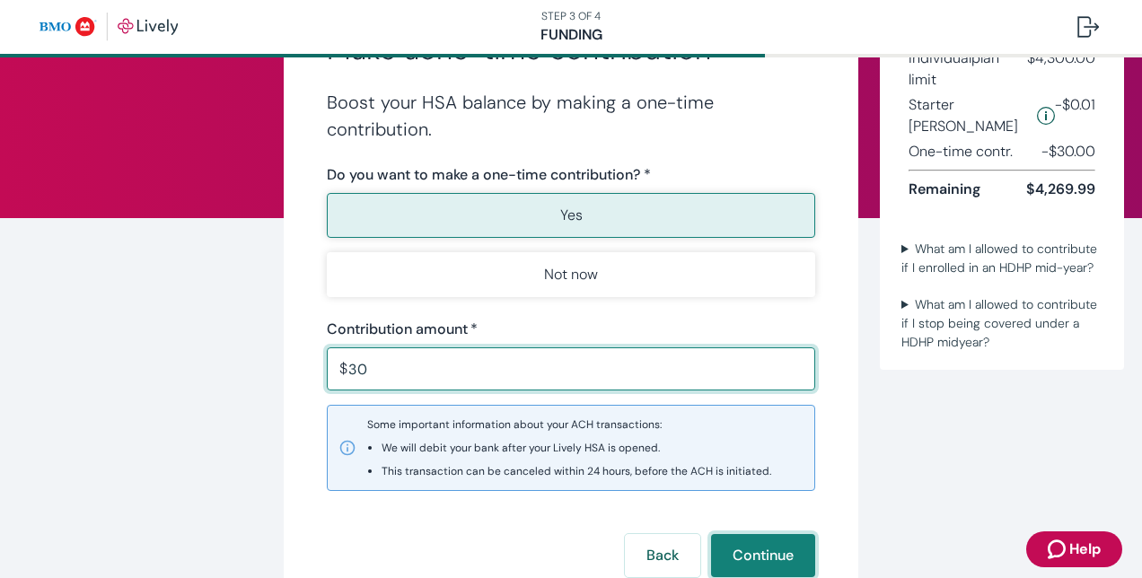
type input "30.00"
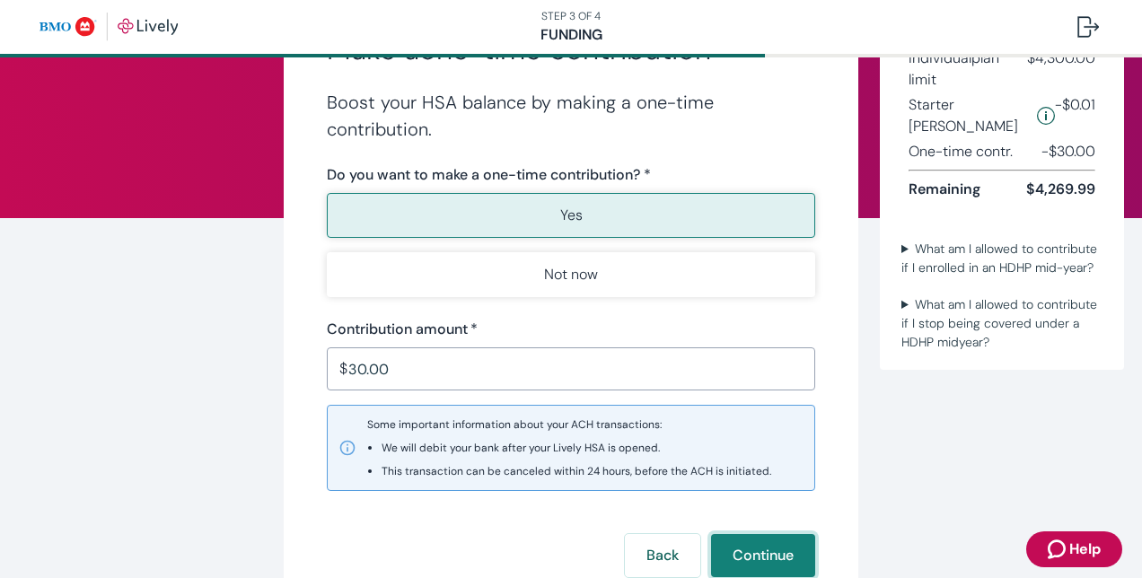
click at [747, 556] on button "Continue" at bounding box center [763, 555] width 104 height 43
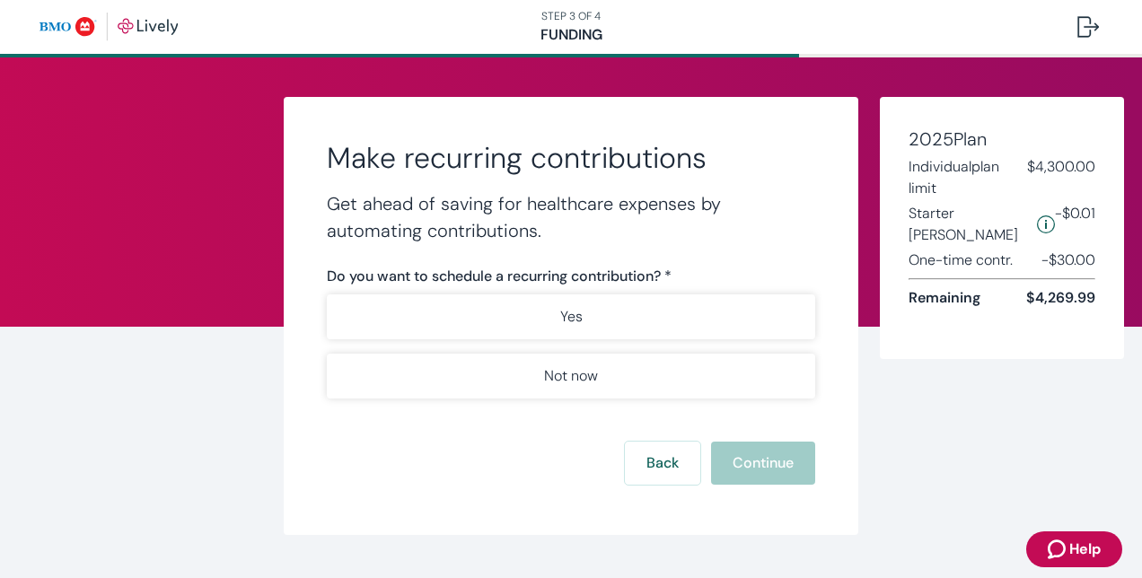
click at [665, 383] on button "Not now" at bounding box center [571, 376] width 489 height 45
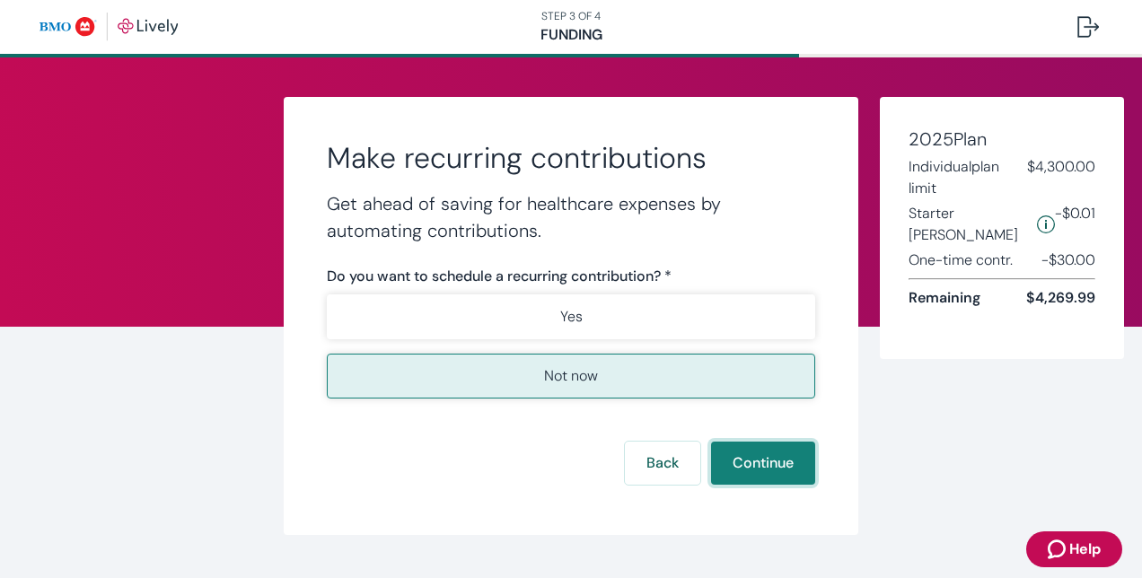
click at [755, 453] on button "Continue" at bounding box center [763, 463] width 104 height 43
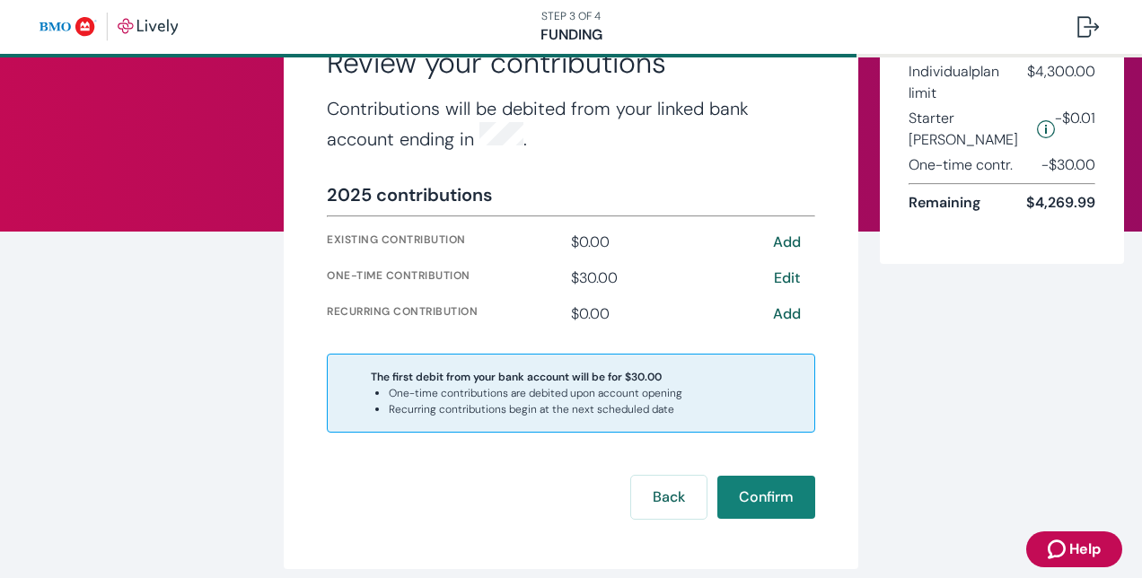
scroll to position [104, 0]
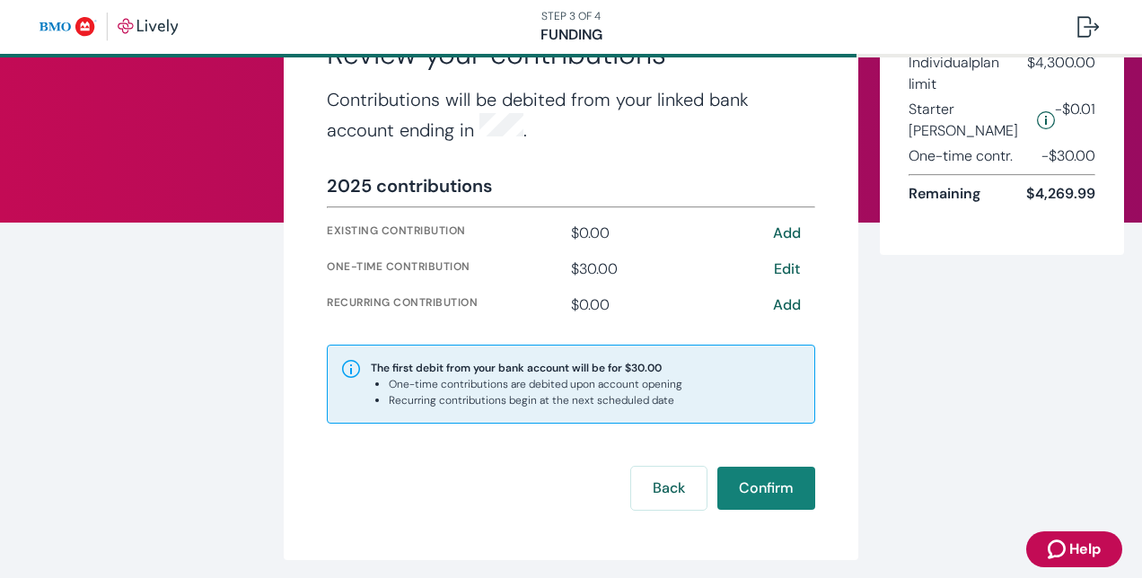
click at [758, 474] on button "Confirm" at bounding box center [767, 488] width 98 height 43
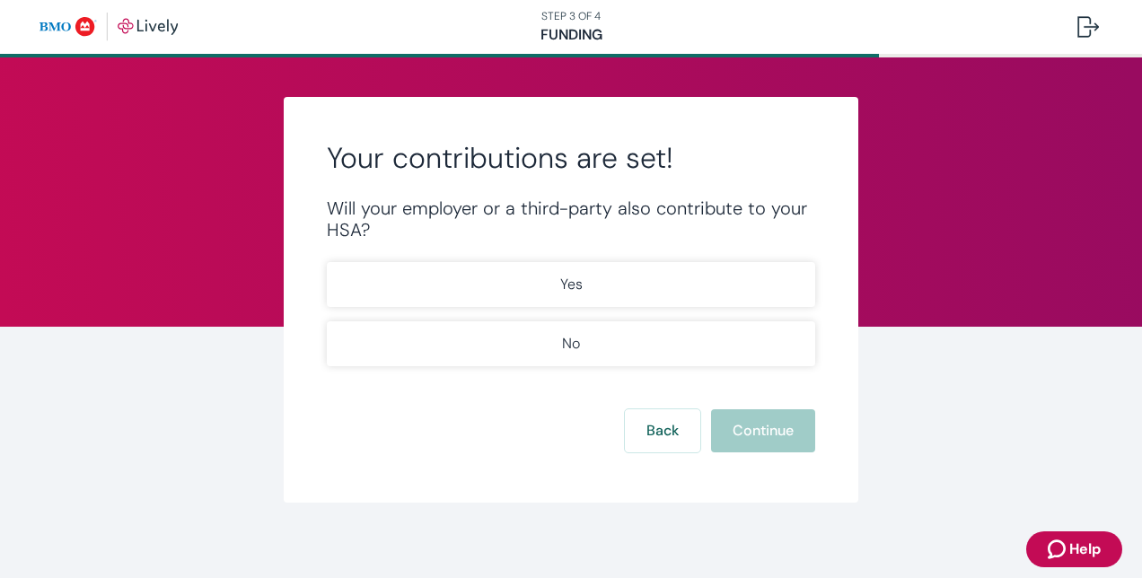
click at [499, 278] on button "Yes" at bounding box center [571, 284] width 489 height 45
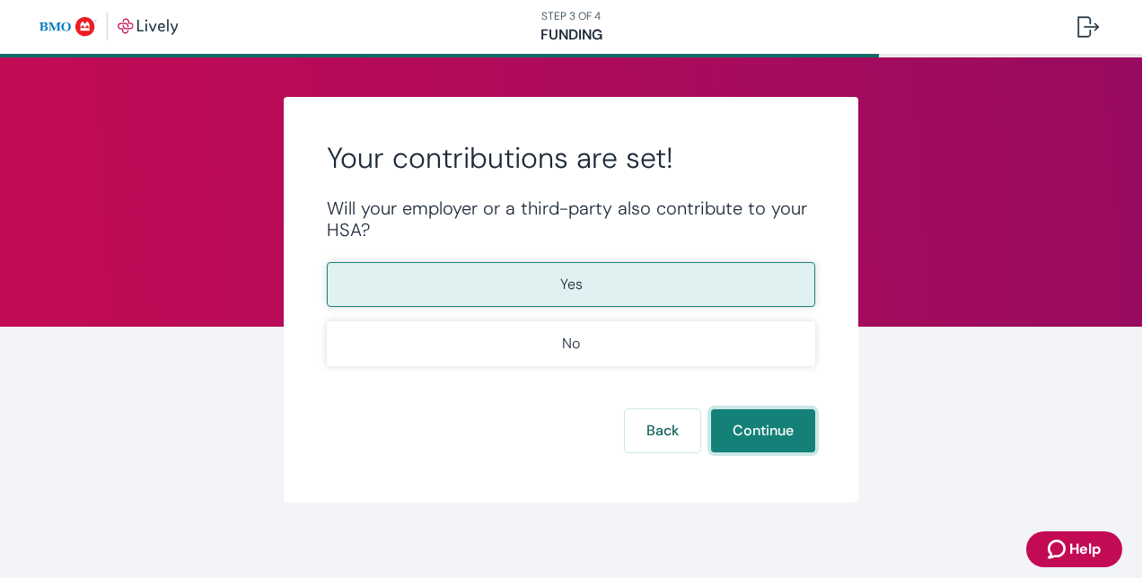
click at [749, 429] on button "Continue" at bounding box center [763, 431] width 104 height 43
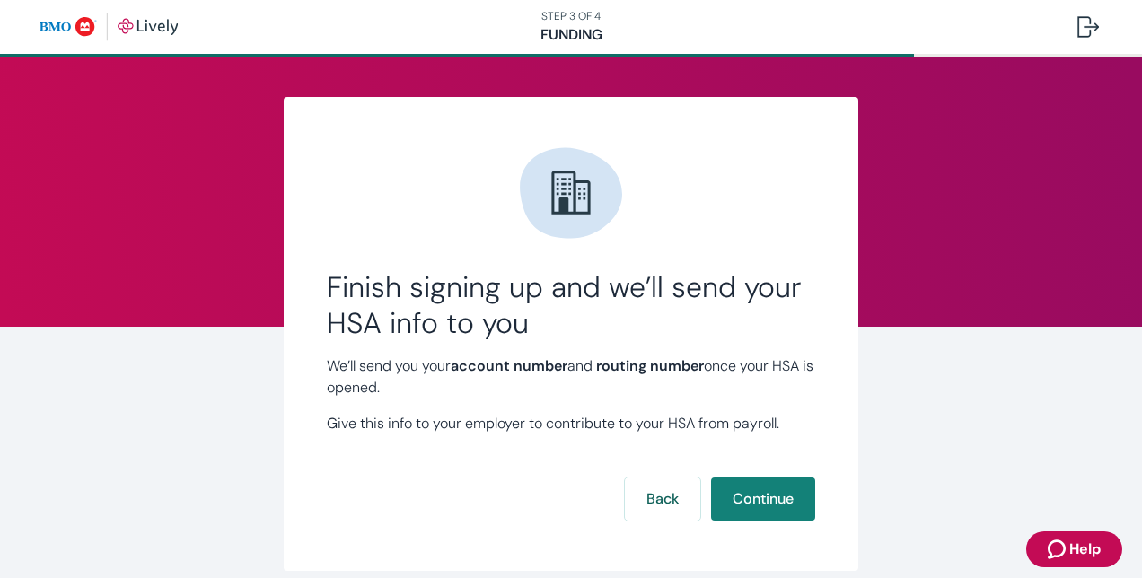
scroll to position [43, 0]
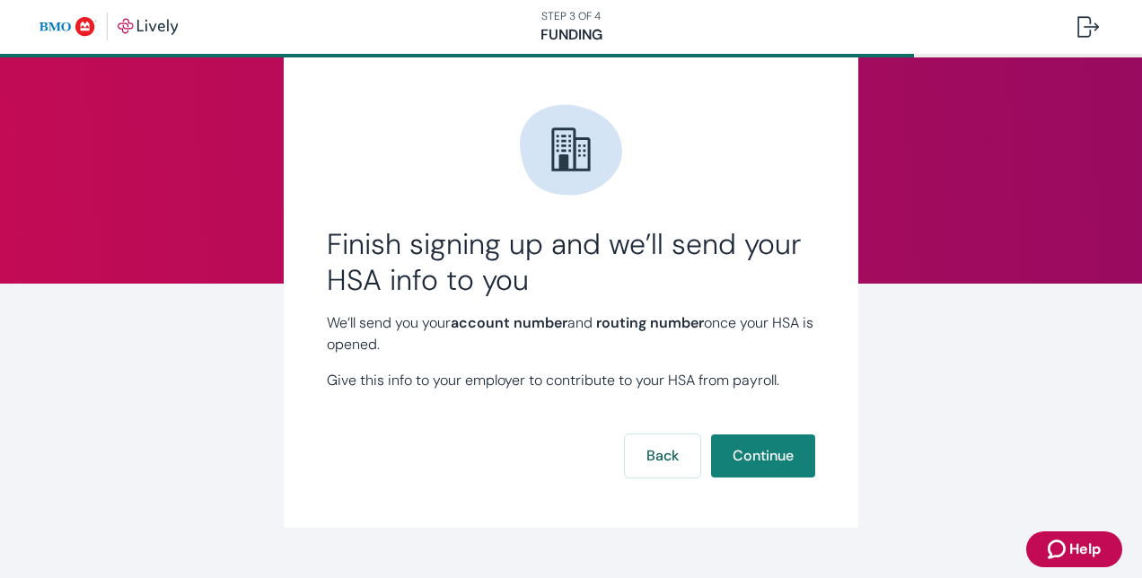
click at [745, 471] on button "Continue" at bounding box center [763, 456] width 104 height 43
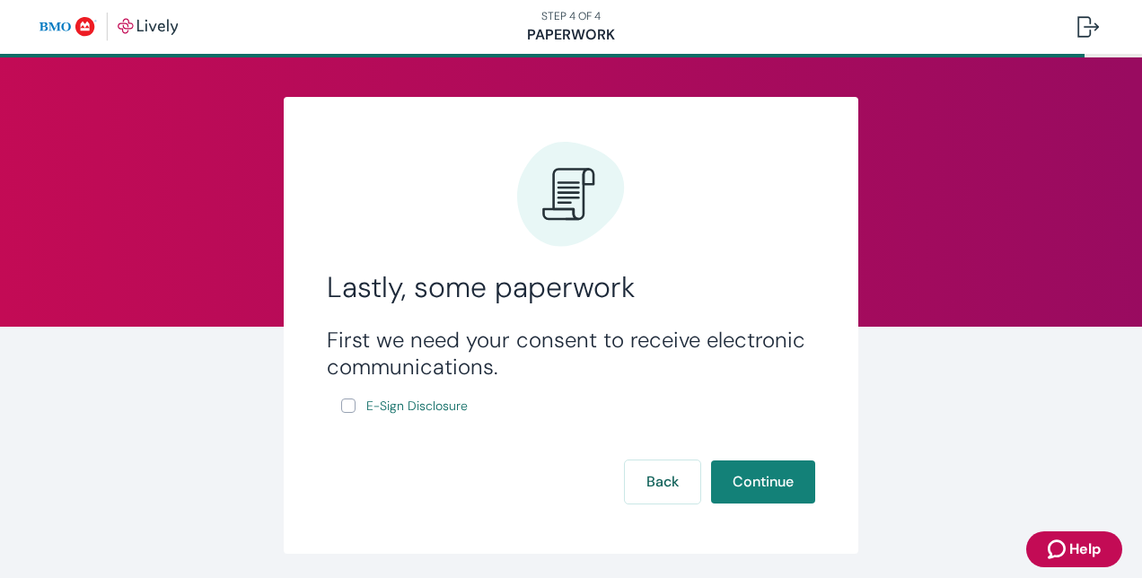
click at [408, 413] on span "E-Sign Disclosure" at bounding box center [416, 406] width 101 height 19
click at [341, 402] on input "E-Sign Disclosure" at bounding box center [348, 406] width 14 height 14
checkbox input "true"
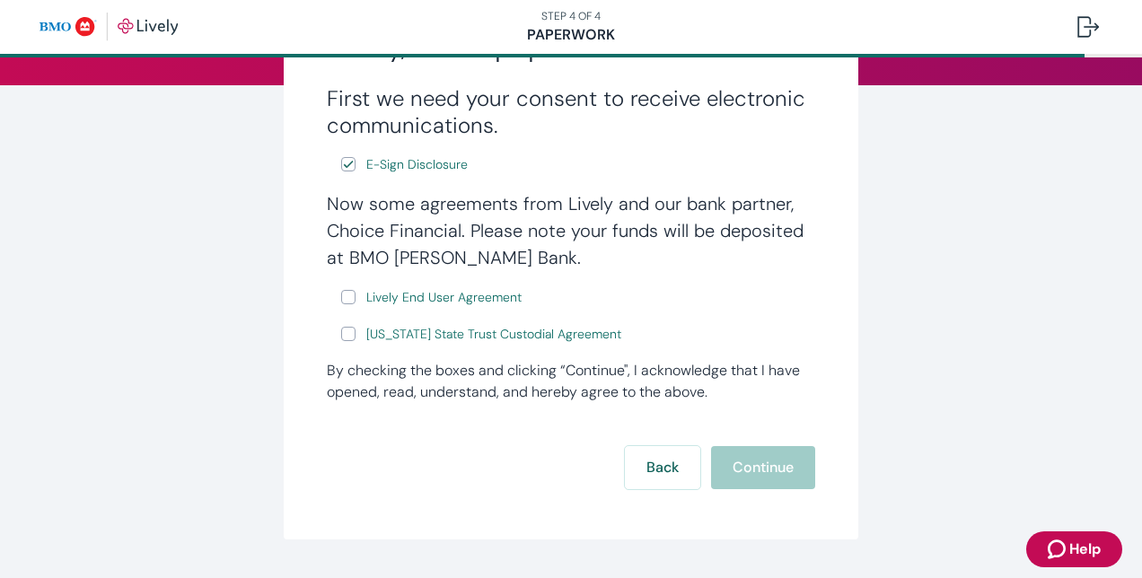
scroll to position [243, 0]
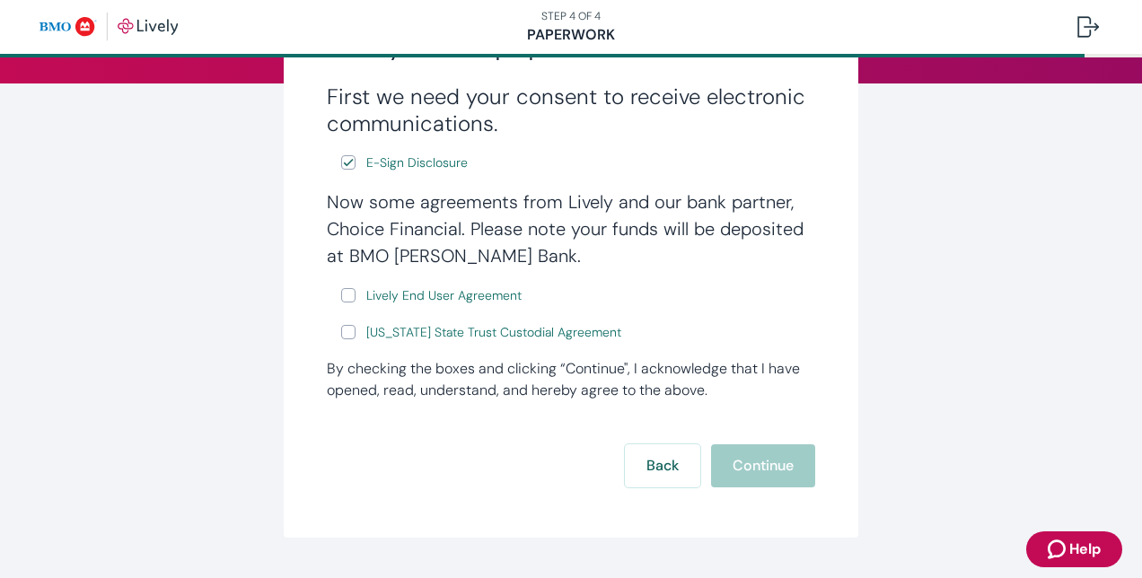
click at [341, 297] on input "Lively End User Agreement" at bounding box center [348, 295] width 14 height 14
checkbox input "true"
drag, startPoint x: 341, startPoint y: 334, endPoint x: 692, endPoint y: 400, distance: 356.3
click at [692, 400] on form "First we need your consent to receive electronic communications. E-Sign Disclos…" at bounding box center [571, 286] width 489 height 404
click at [341, 334] on input "[US_STATE] State Trust Custodial Agreement" at bounding box center [348, 332] width 14 height 14
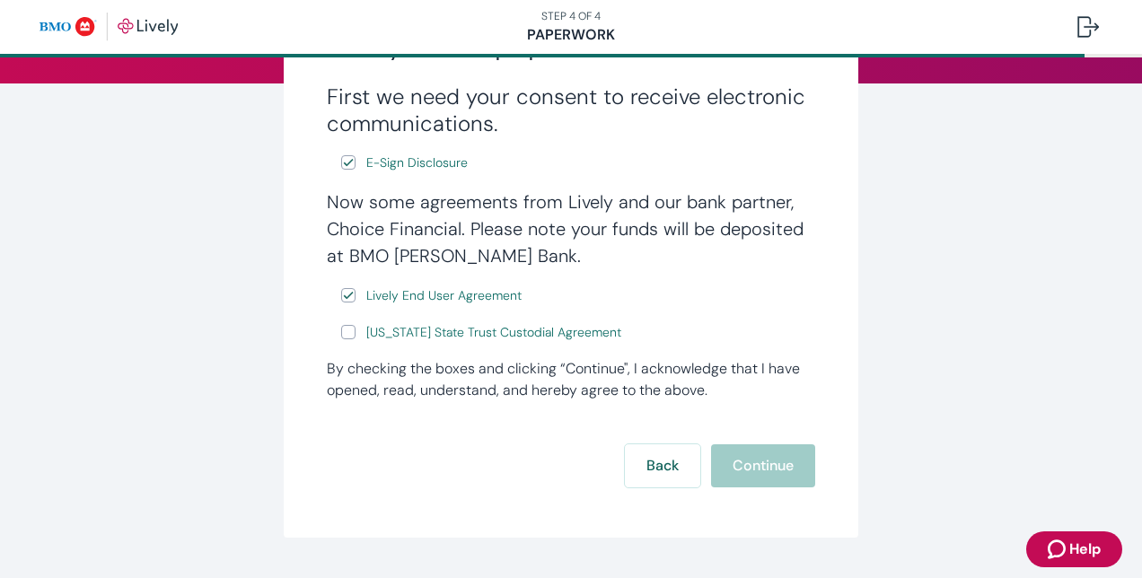
checkbox input "true"
click at [750, 472] on button "Continue" at bounding box center [763, 466] width 104 height 43
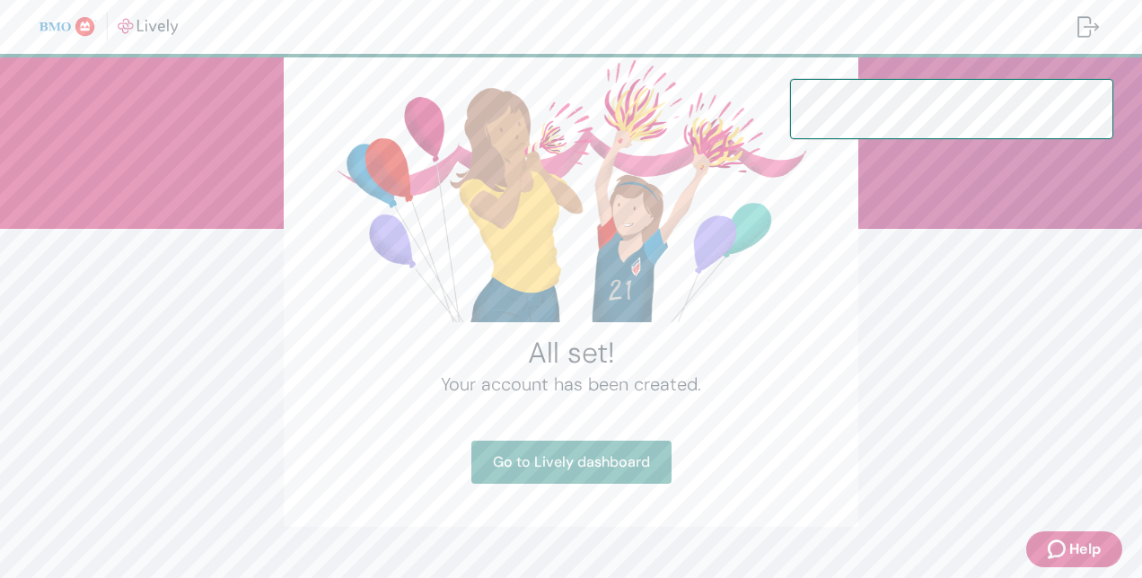
scroll to position [99, 0]
click at [596, 460] on link "Go to Lively dashboard" at bounding box center [572, 461] width 200 height 43
